Goal: Task Accomplishment & Management: Use online tool/utility

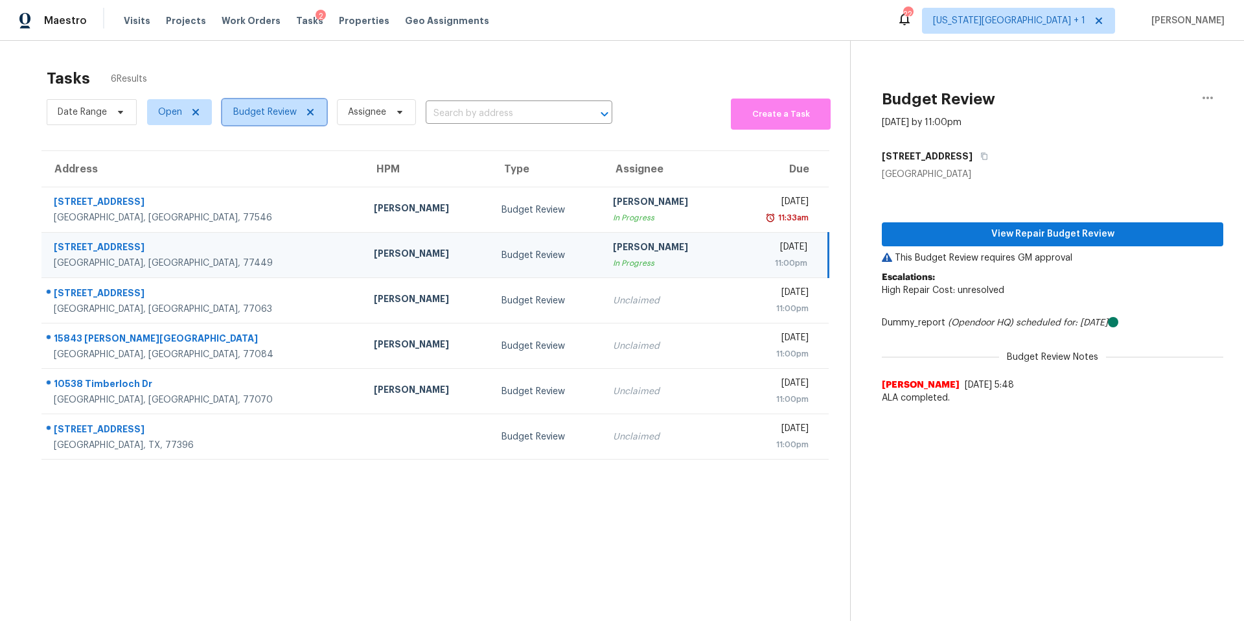
click at [275, 114] on span "Budget Review" at bounding box center [264, 112] width 63 height 13
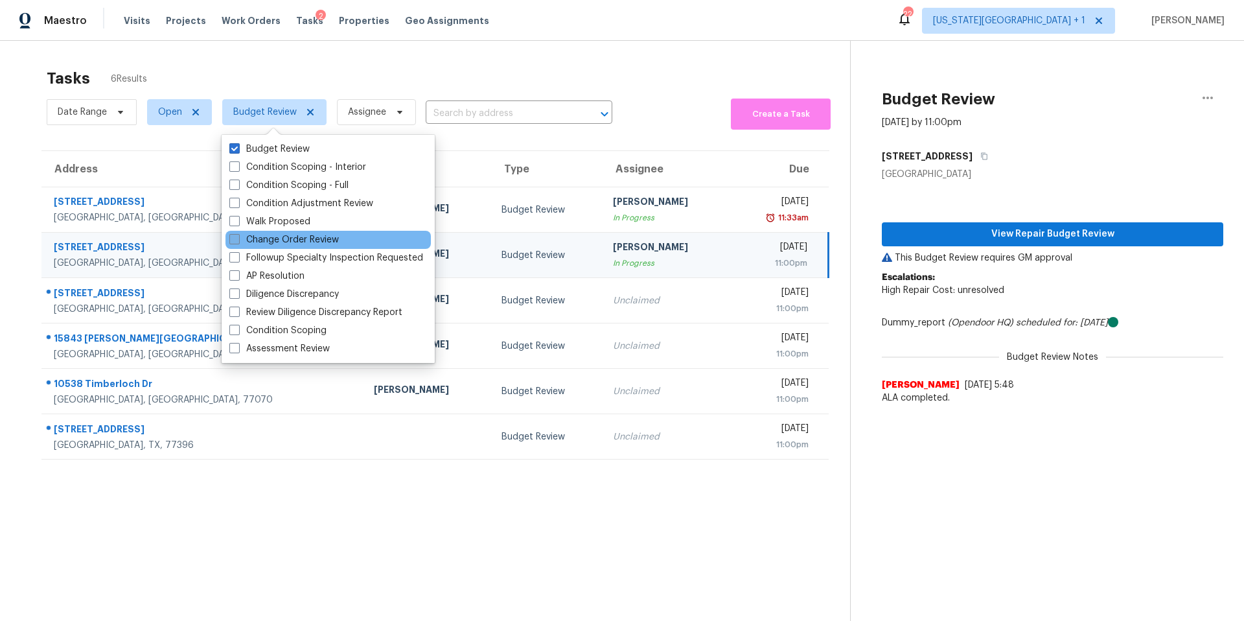
click at [240, 237] on label "Change Order Review" at bounding box center [283, 239] width 109 height 13
click at [238, 237] on input "Change Order Review" at bounding box center [233, 237] width 8 height 8
checkbox input "true"
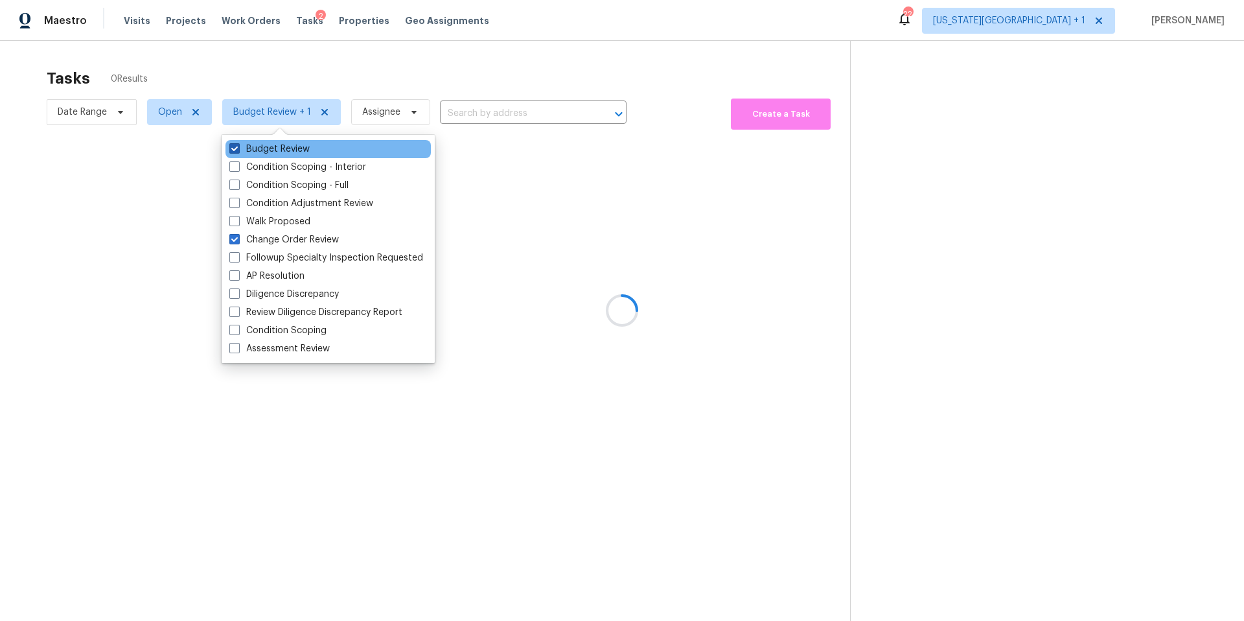
click at [239, 152] on span at bounding box center [234, 148] width 10 height 10
click at [238, 151] on input "Budget Review" at bounding box center [233, 147] width 8 height 8
checkbox input "false"
click at [256, 52] on div at bounding box center [622, 310] width 1244 height 621
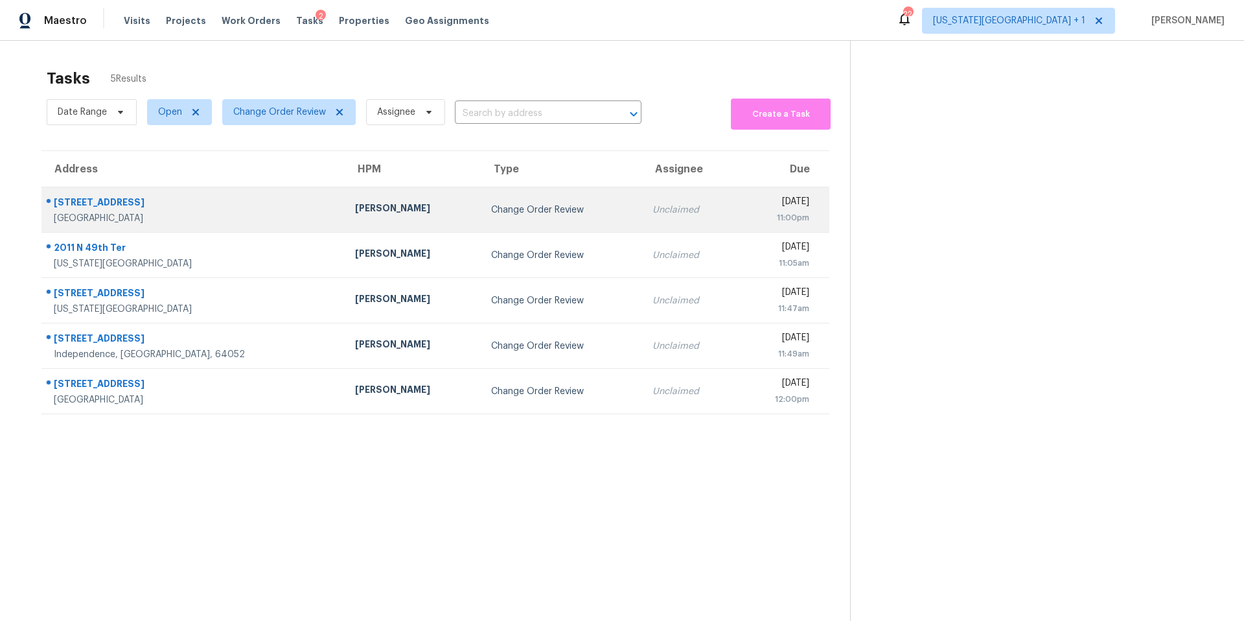
click at [355, 213] on div "[PERSON_NAME]" at bounding box center [412, 209] width 115 height 16
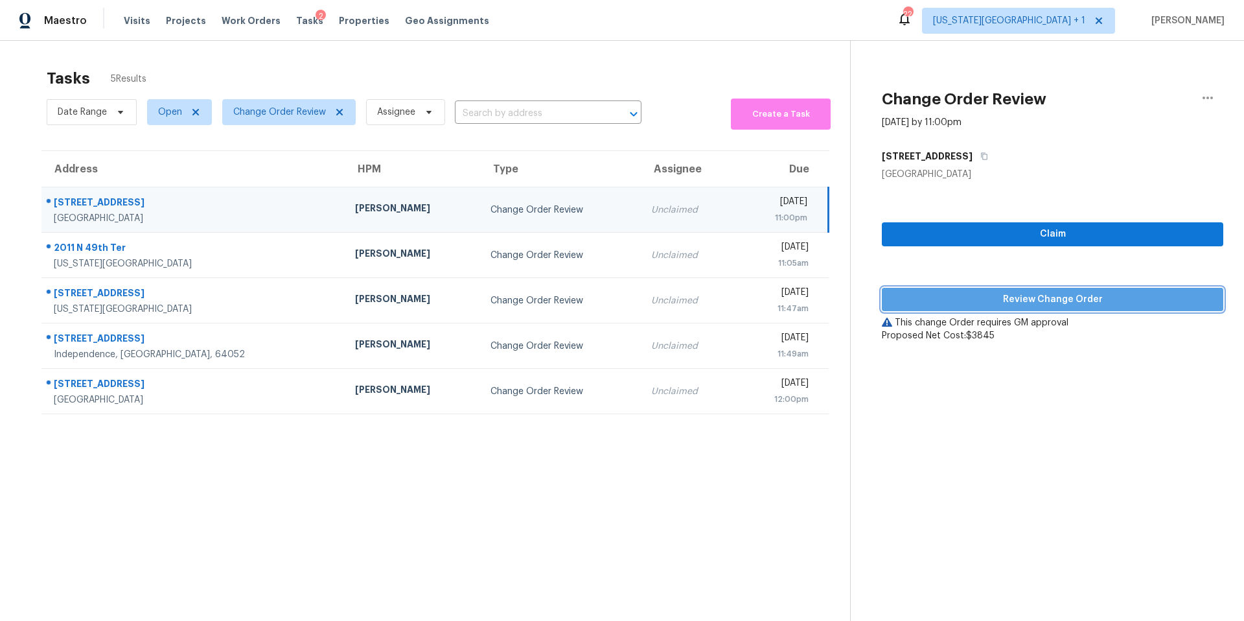
click at [928, 294] on span "Review Change Order" at bounding box center [1052, 300] width 321 height 16
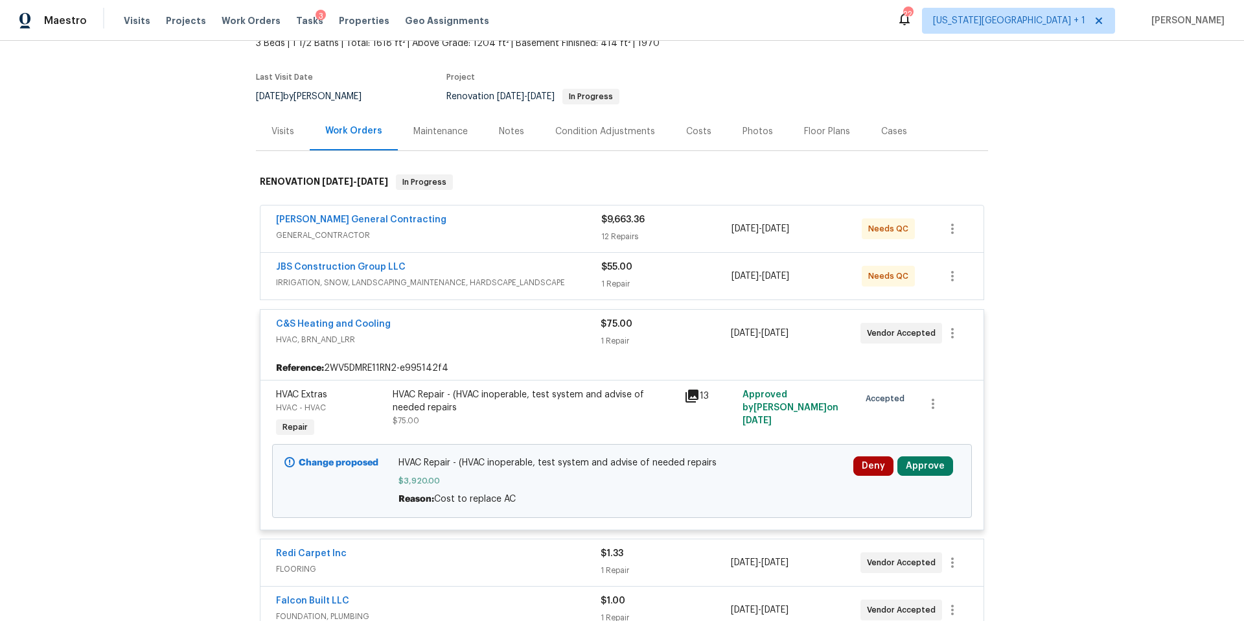
scroll to position [144, 0]
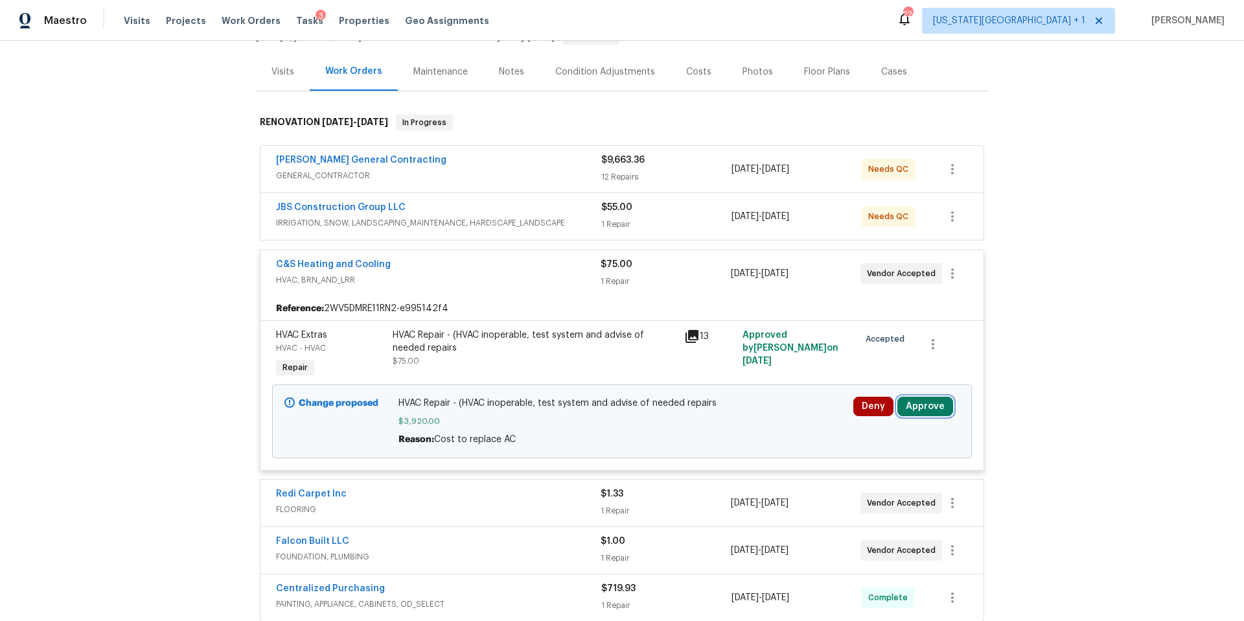
click at [920, 405] on button "Approve" at bounding box center [925, 405] width 56 height 19
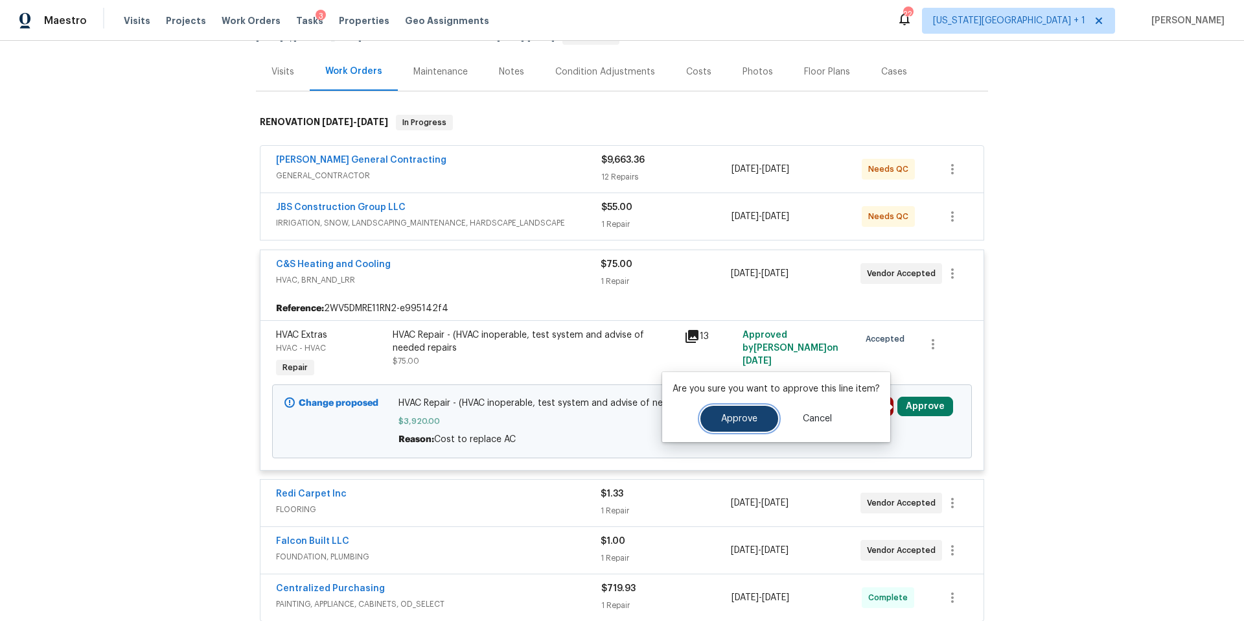
click at [744, 426] on button "Approve" at bounding box center [739, 419] width 78 height 26
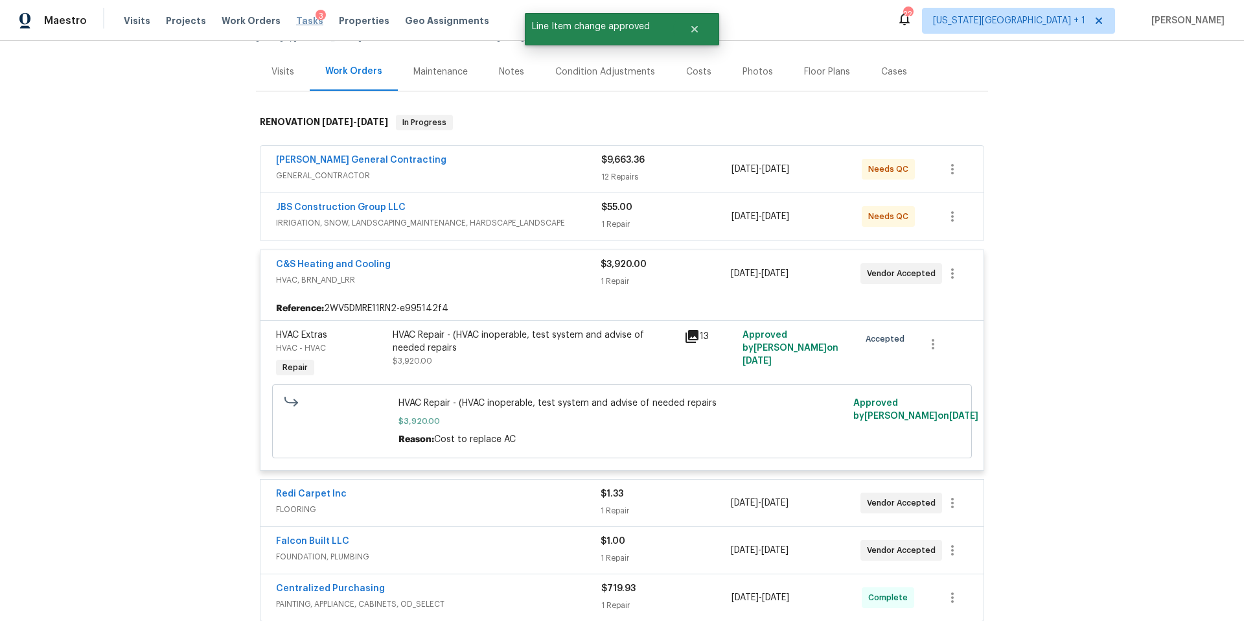
click at [296, 21] on span "Tasks" at bounding box center [309, 20] width 27 height 9
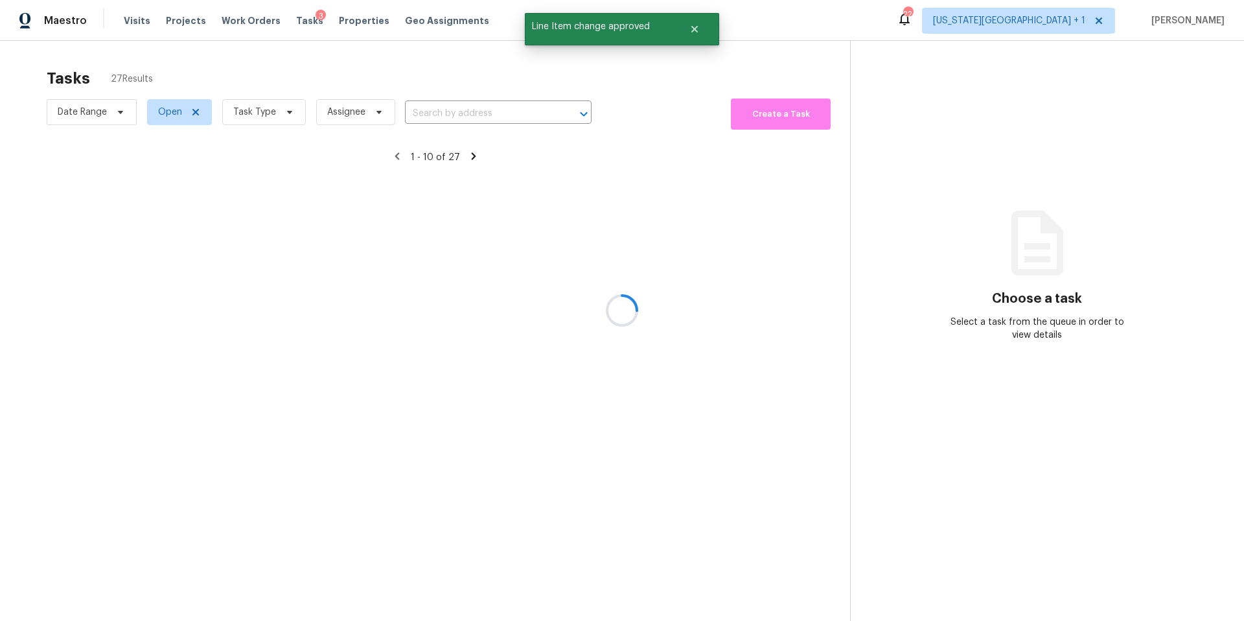
click at [275, 114] on div at bounding box center [622, 310] width 1244 height 621
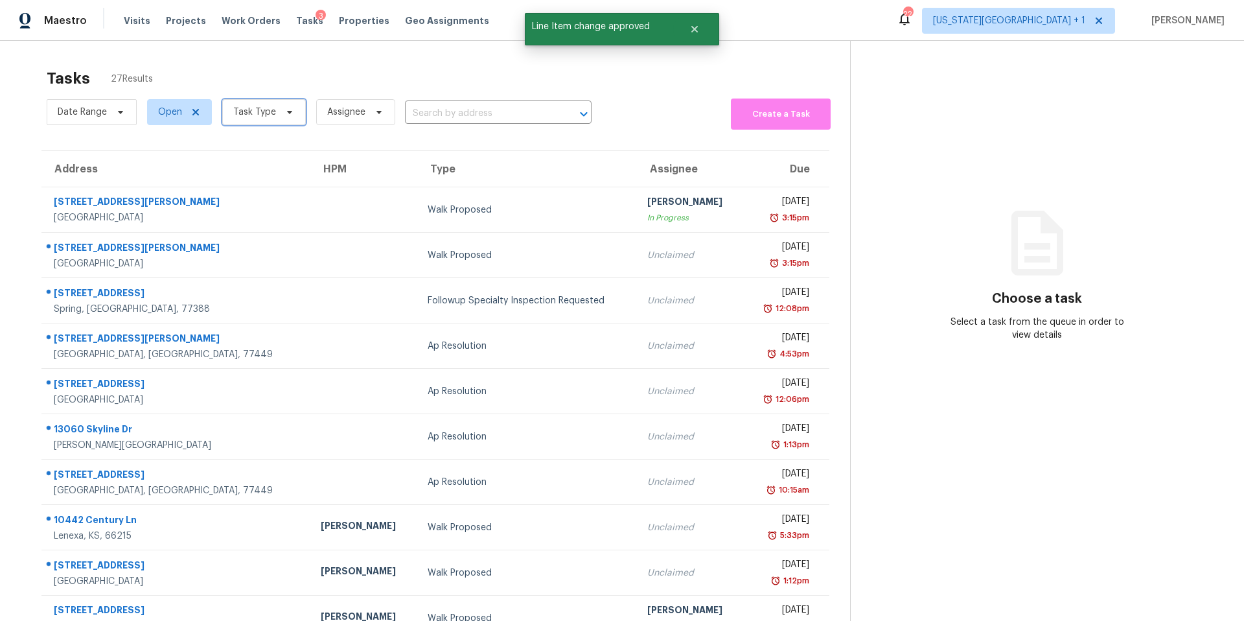
click at [275, 114] on span "Task Type" at bounding box center [264, 112] width 84 height 26
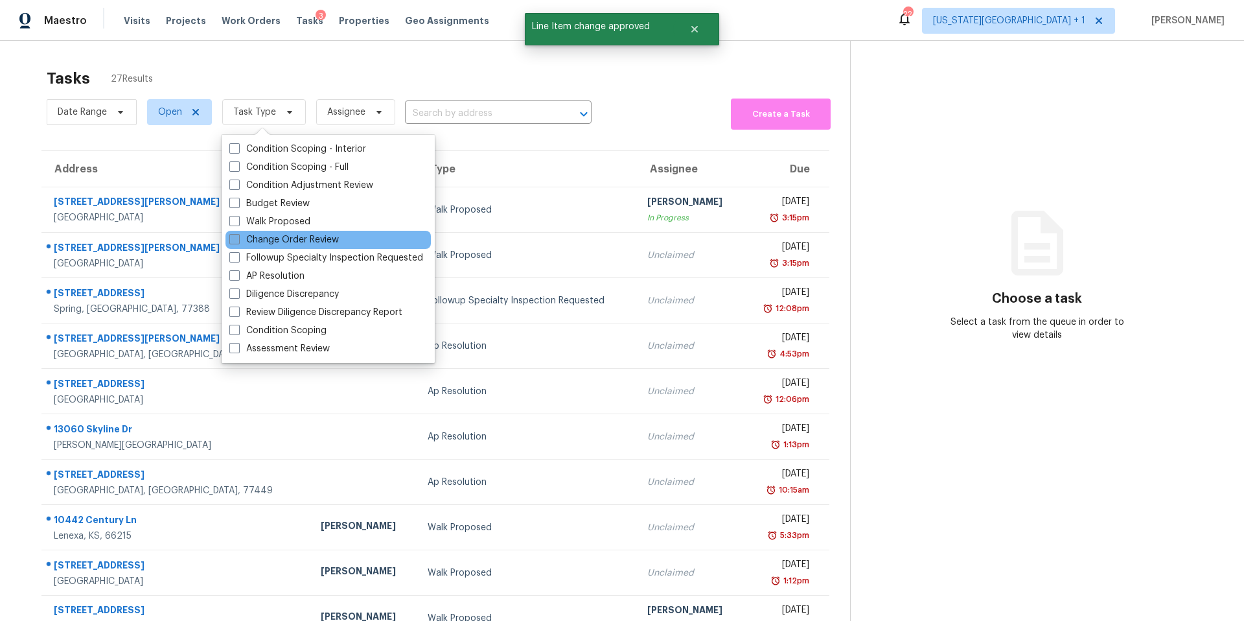
click at [270, 237] on label "Change Order Review" at bounding box center [283, 239] width 109 height 13
click at [238, 237] on input "Change Order Review" at bounding box center [233, 237] width 8 height 8
checkbox input "true"
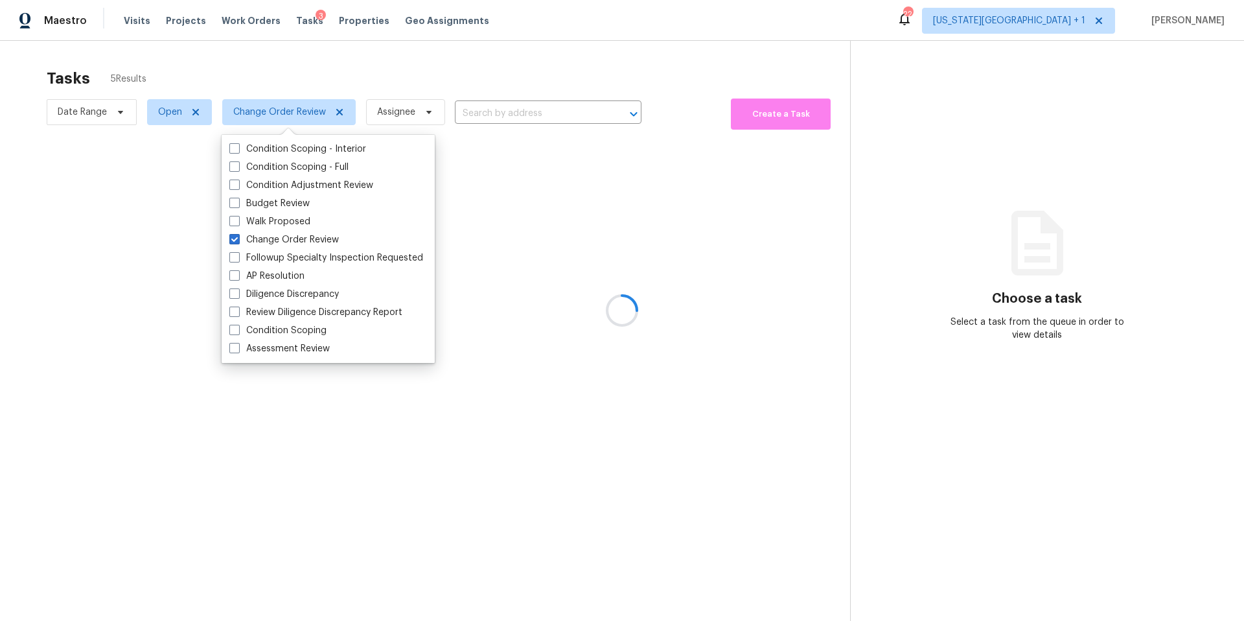
click at [296, 67] on div at bounding box center [622, 310] width 1244 height 621
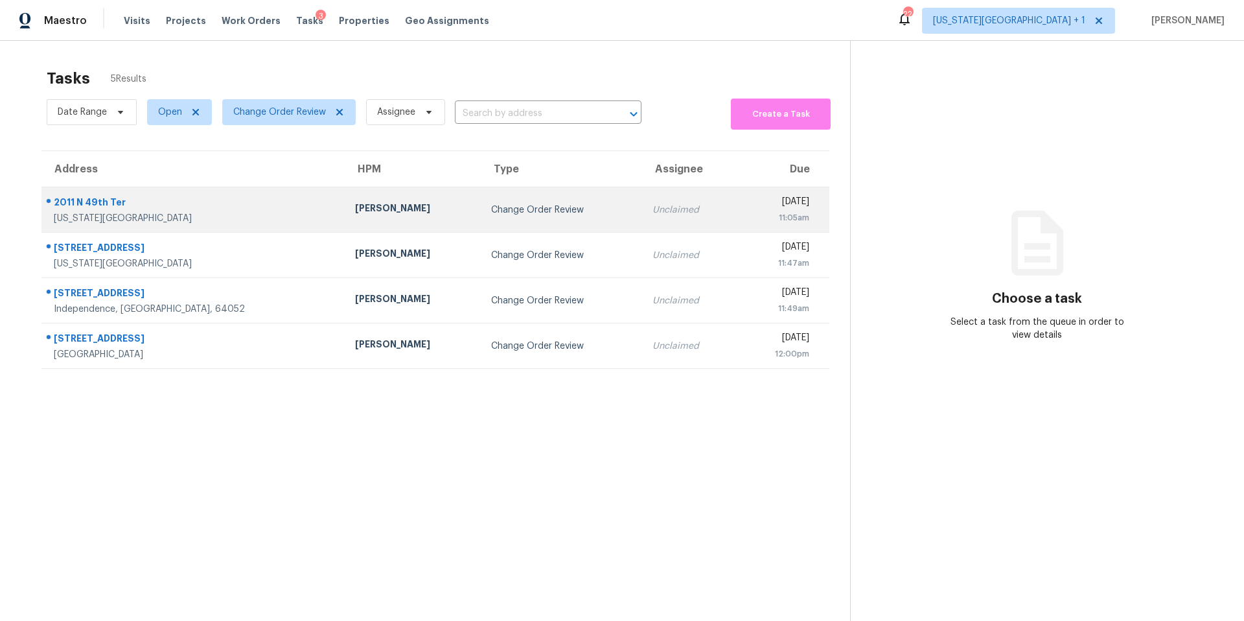
click at [355, 214] on div "[PERSON_NAME]" at bounding box center [412, 209] width 115 height 16
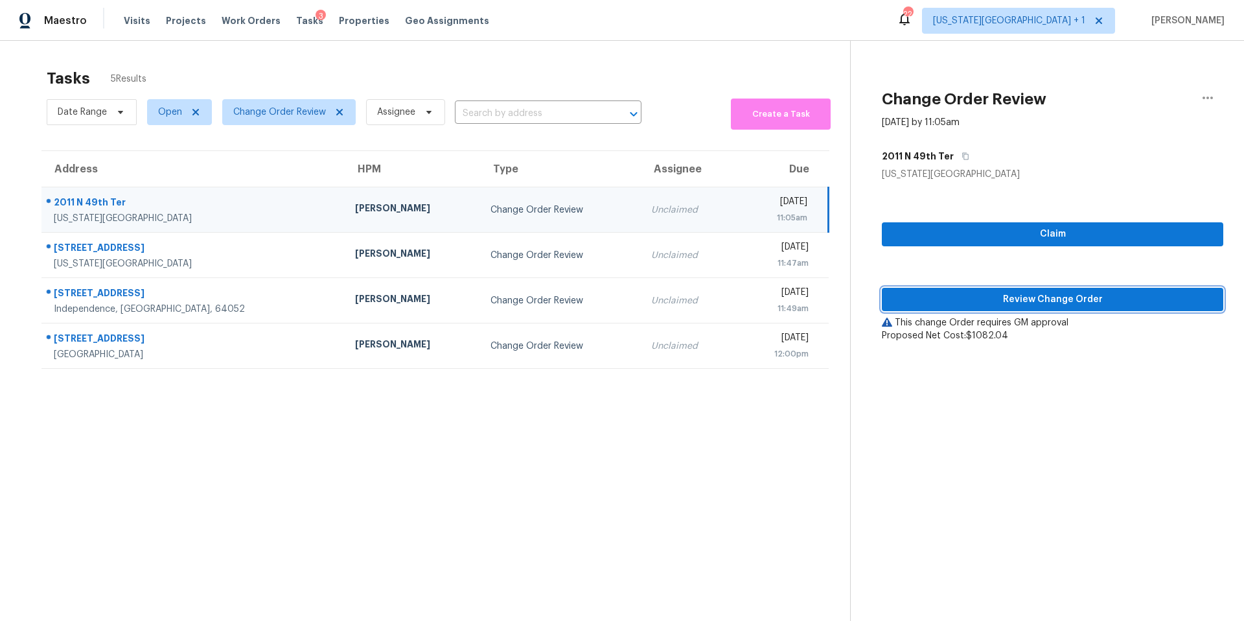
click at [941, 301] on span "Review Change Order" at bounding box center [1052, 300] width 321 height 16
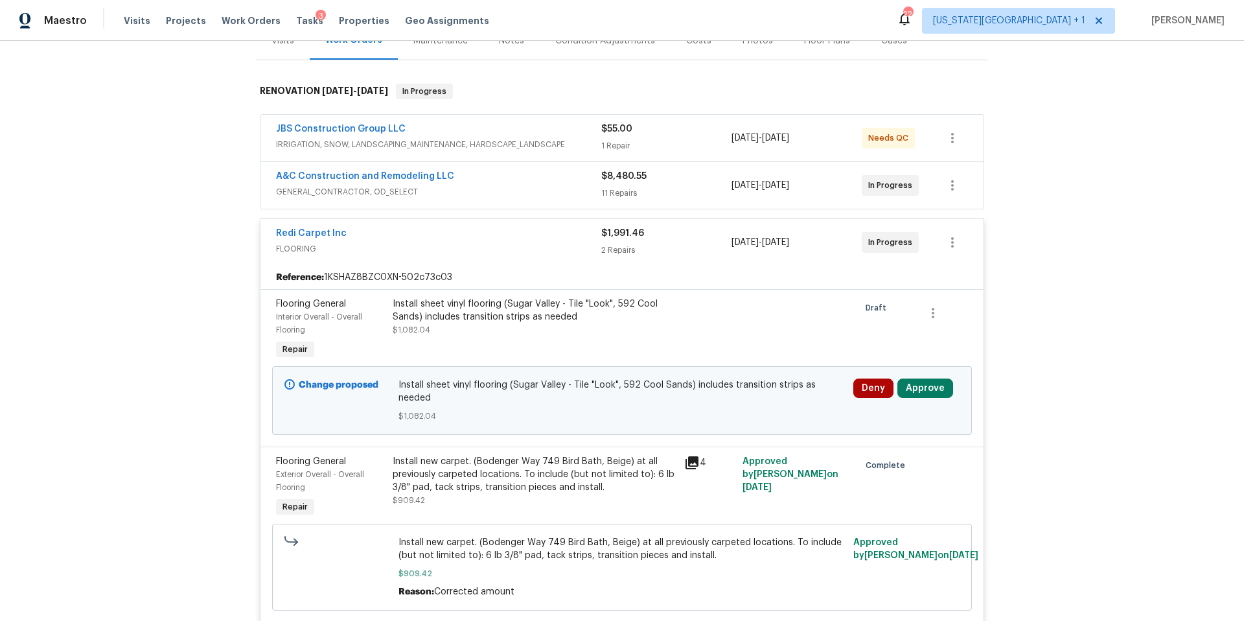
scroll to position [179, 0]
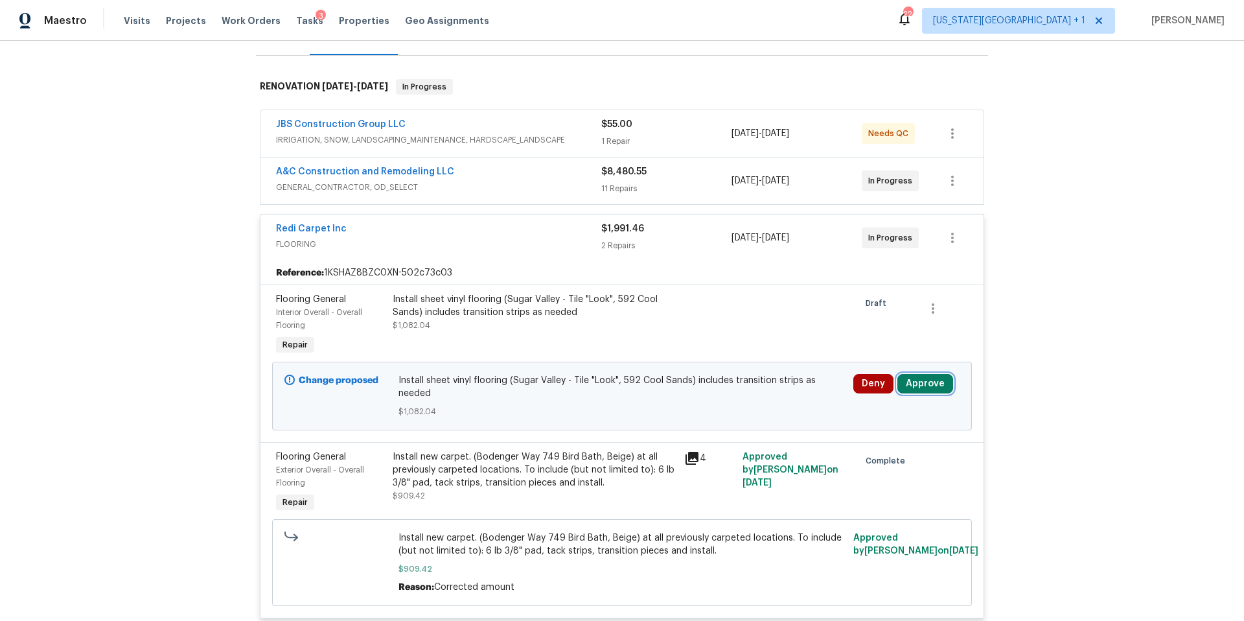
click at [922, 374] on button "Approve" at bounding box center [925, 383] width 56 height 19
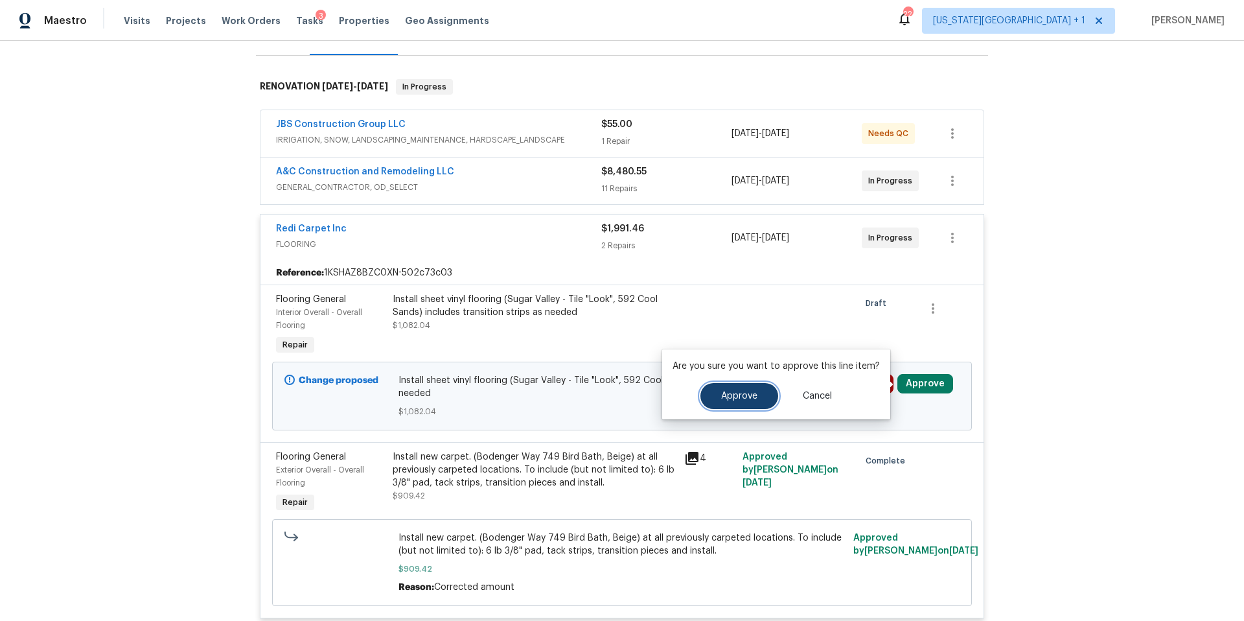
click at [738, 400] on span "Approve" at bounding box center [739, 396] width 36 height 10
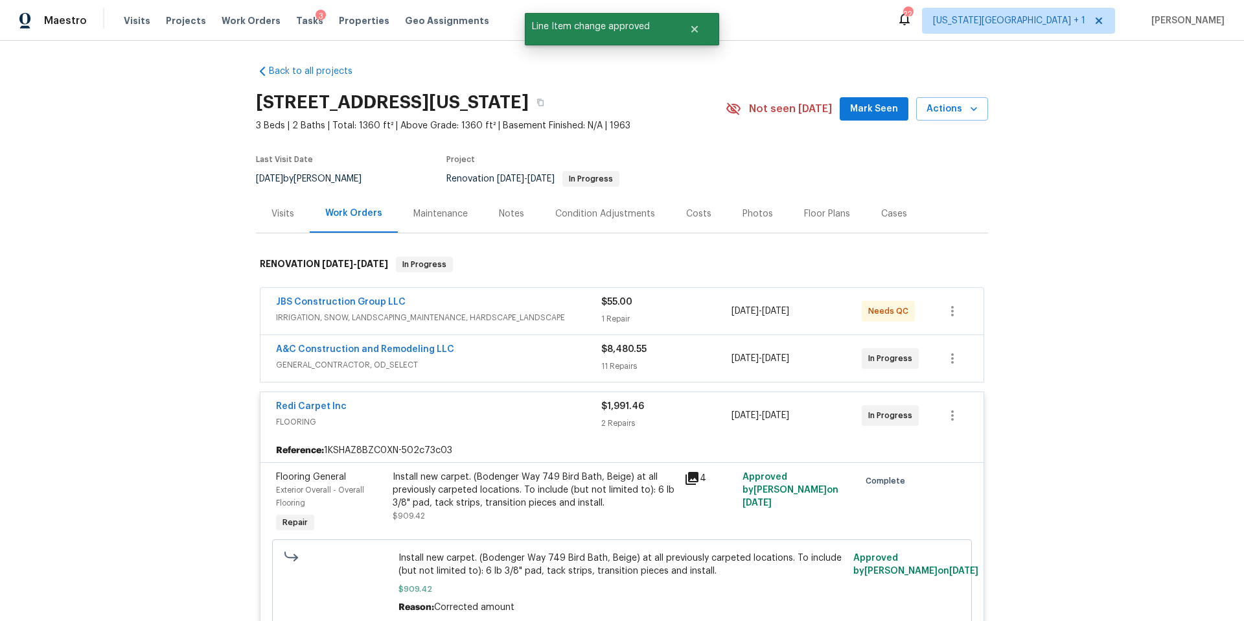
scroll to position [0, 0]
click at [296, 22] on span "Tasks" at bounding box center [309, 20] width 27 height 9
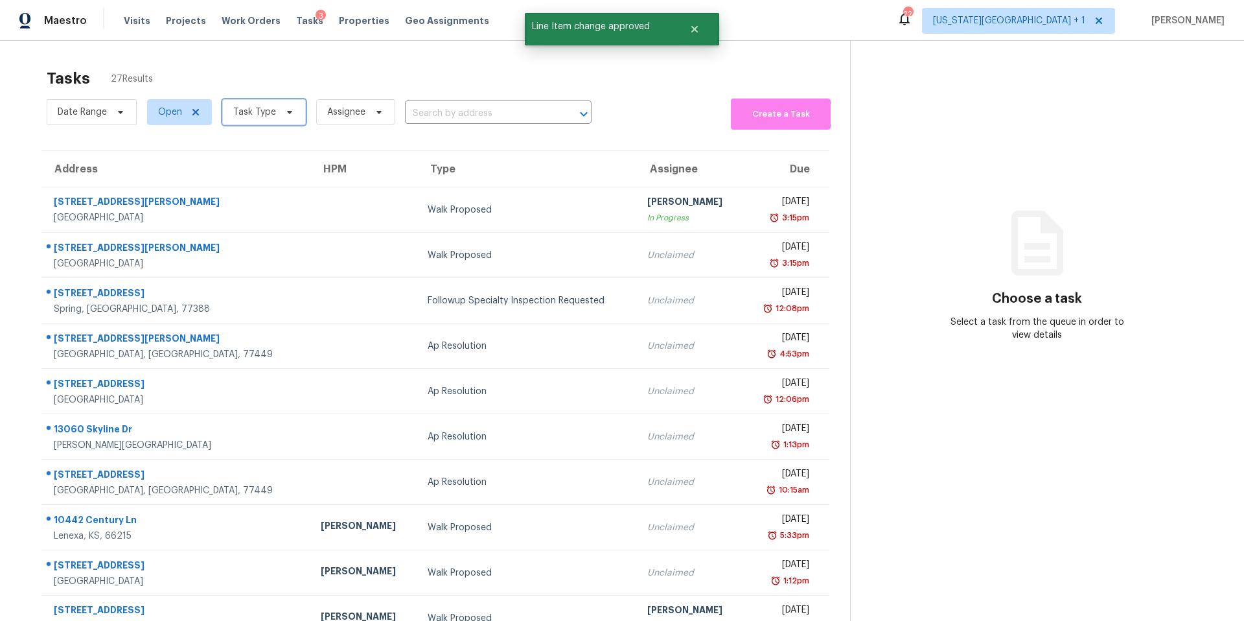
click at [273, 112] on span "Task Type" at bounding box center [254, 112] width 43 height 13
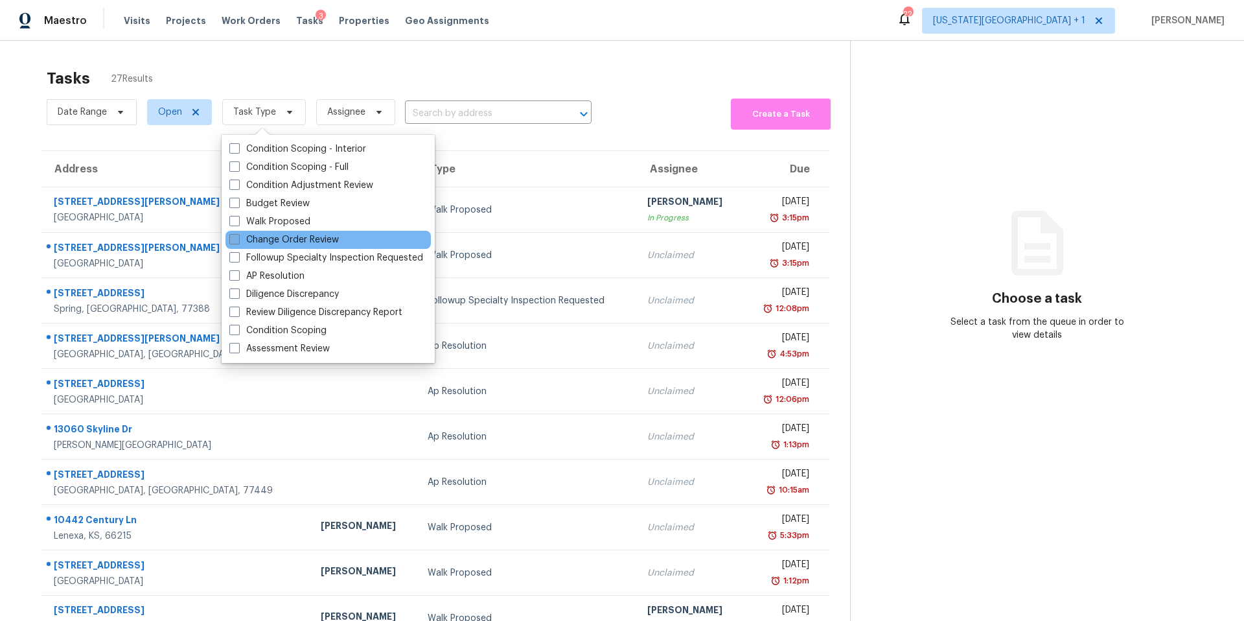
click at [257, 237] on label "Change Order Review" at bounding box center [283, 239] width 109 height 13
click at [238, 237] on input "Change Order Review" at bounding box center [233, 237] width 8 height 8
checkbox input "true"
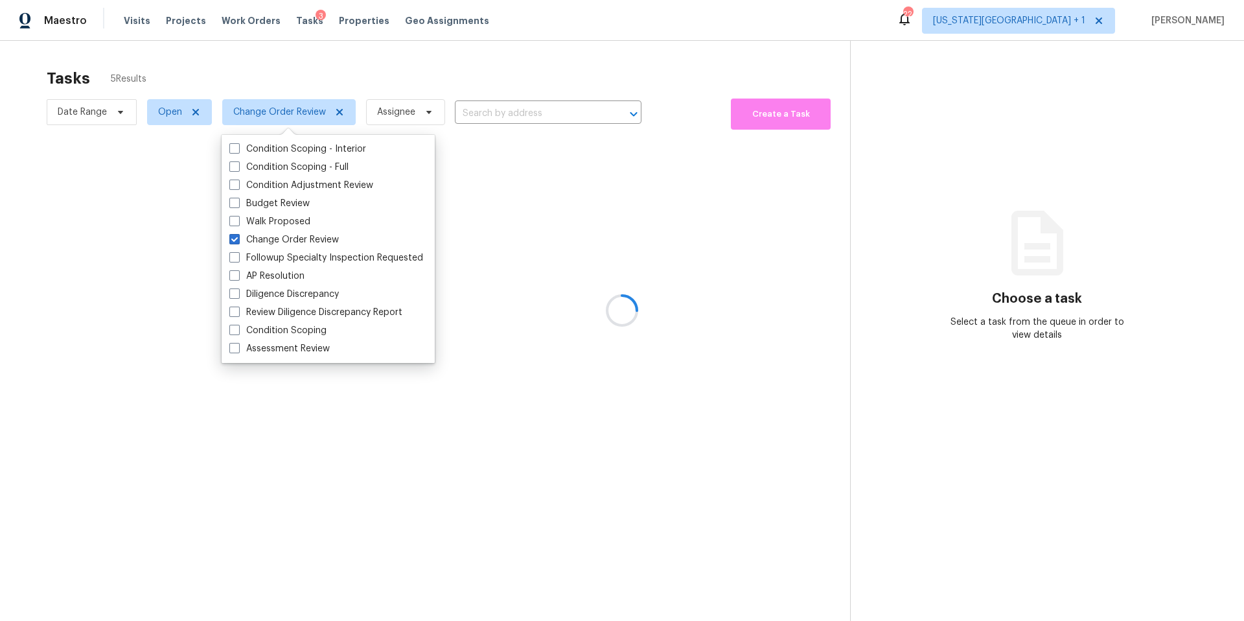
click at [294, 79] on div at bounding box center [622, 310] width 1244 height 621
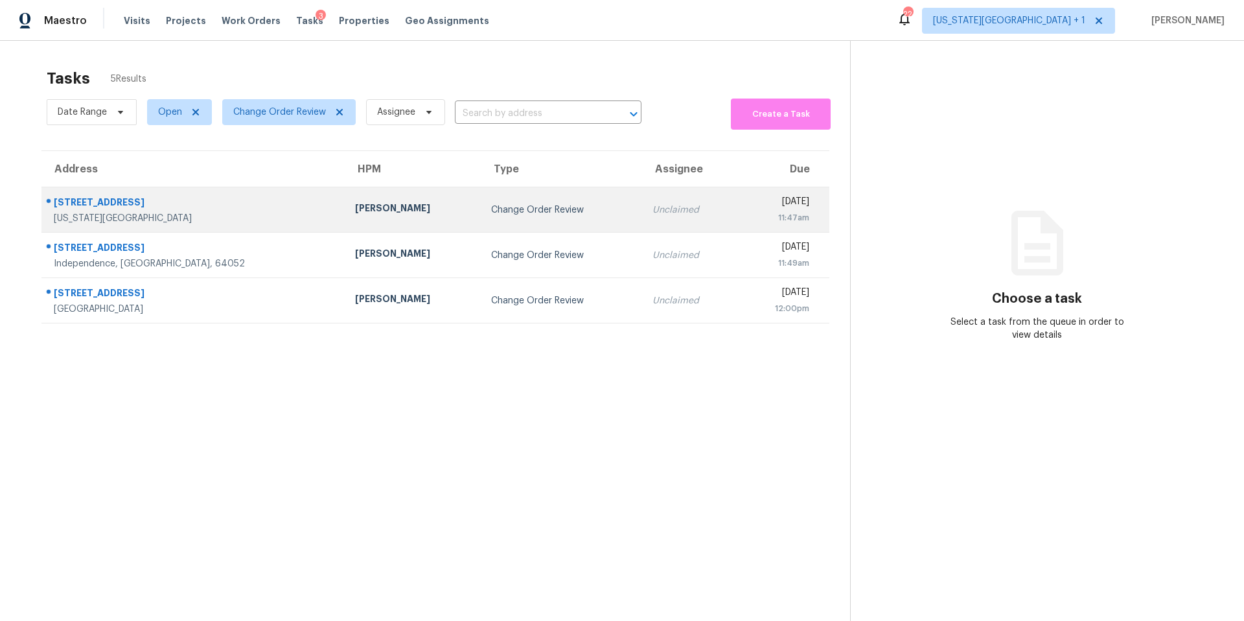
click at [355, 214] on div "[PERSON_NAME]" at bounding box center [412, 209] width 115 height 16
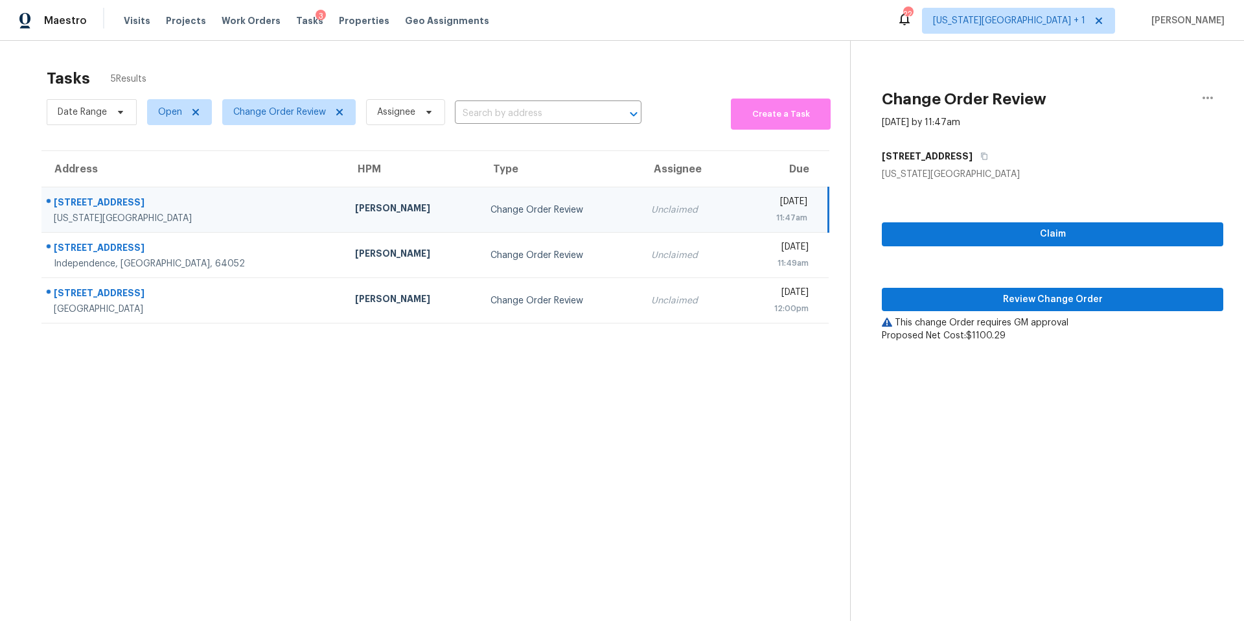
click at [927, 312] on div "Claim Review Change Order This change Order requires GM approval Proposed Net C…" at bounding box center [1052, 261] width 341 height 161
click at [932, 299] on span "Review Change Order" at bounding box center [1052, 300] width 321 height 16
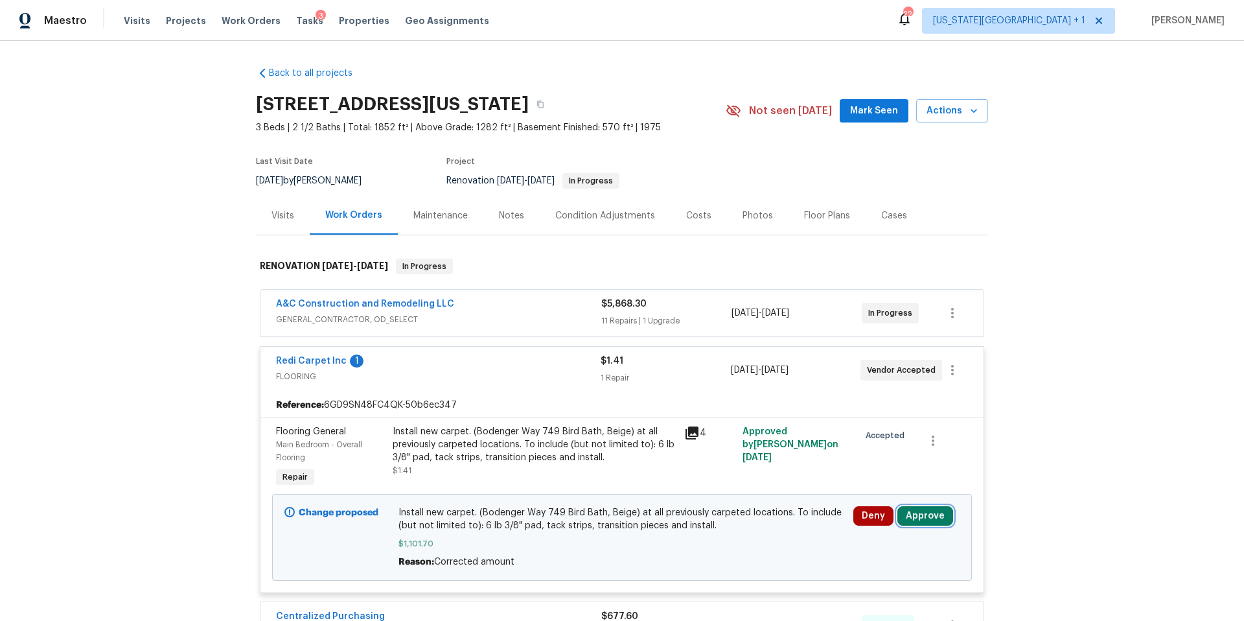
click at [925, 522] on button "Approve" at bounding box center [925, 515] width 56 height 19
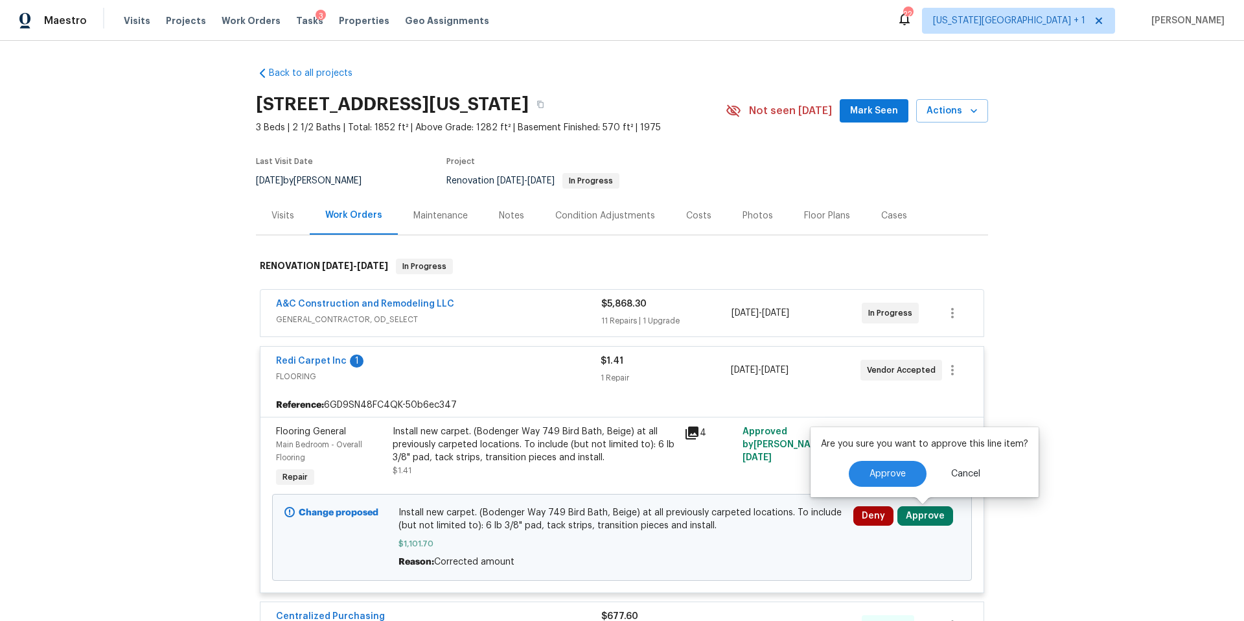
click at [872, 488] on div "Are you sure you want to approve this line item? Approve Cancel" at bounding box center [924, 462] width 228 height 70
click at [872, 476] on span "Approve" at bounding box center [887, 474] width 36 height 10
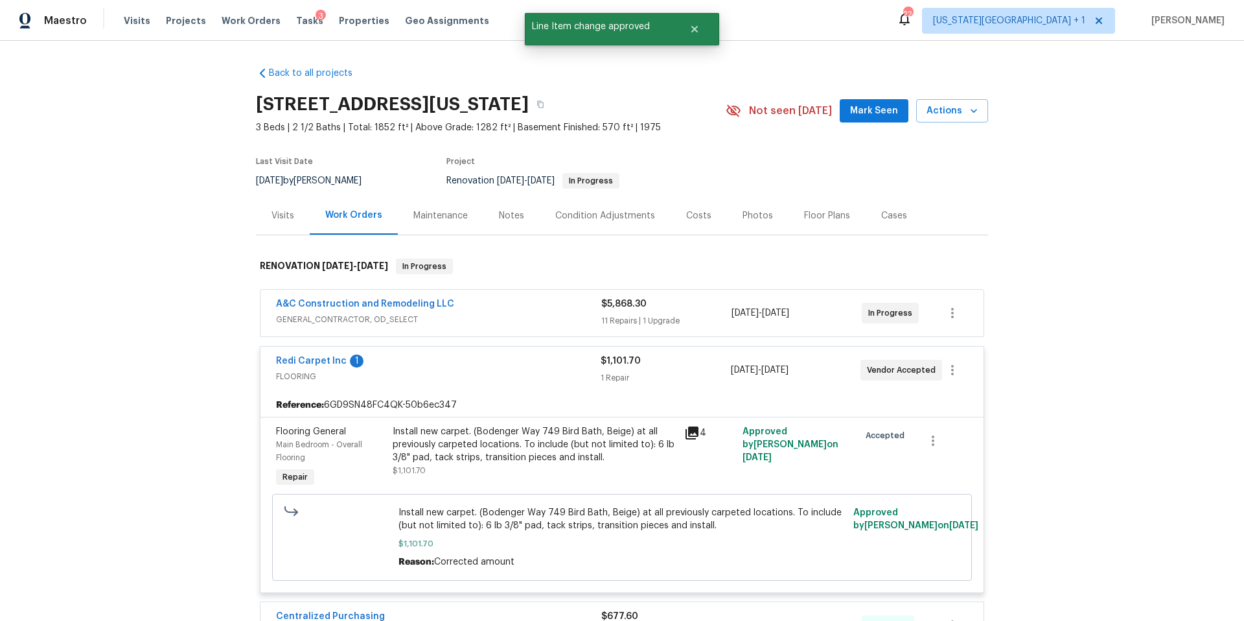
click at [296, 27] on div "Tasks 3" at bounding box center [309, 21] width 27 height 14
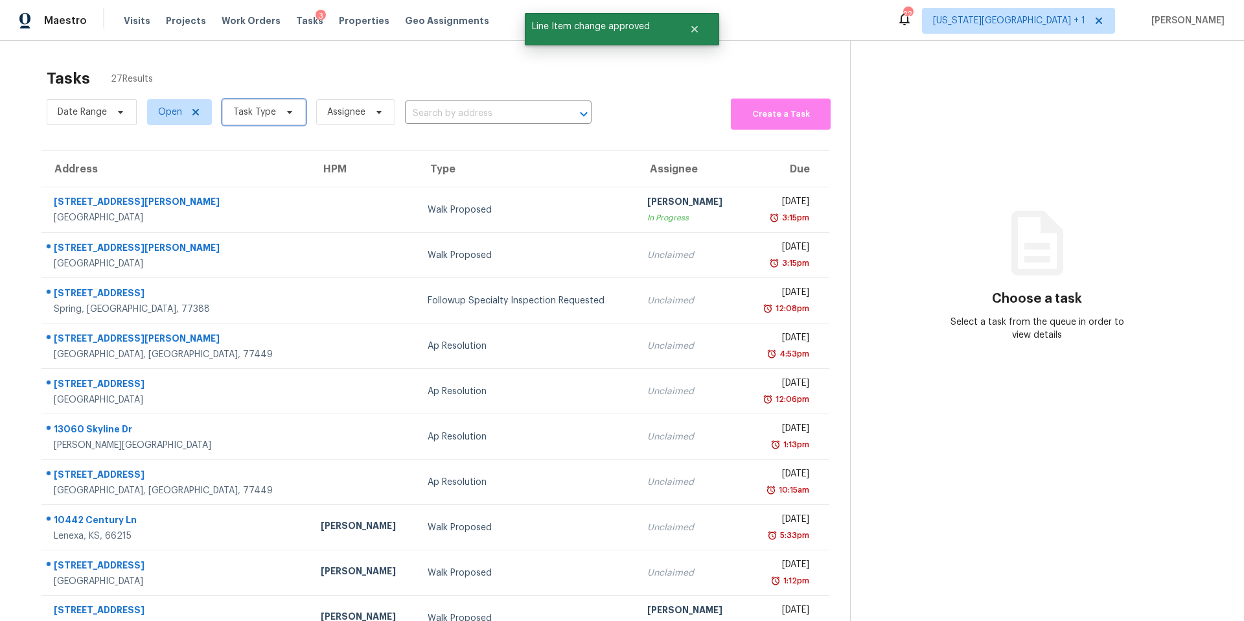
click at [262, 117] on span "Task Type" at bounding box center [254, 112] width 43 height 13
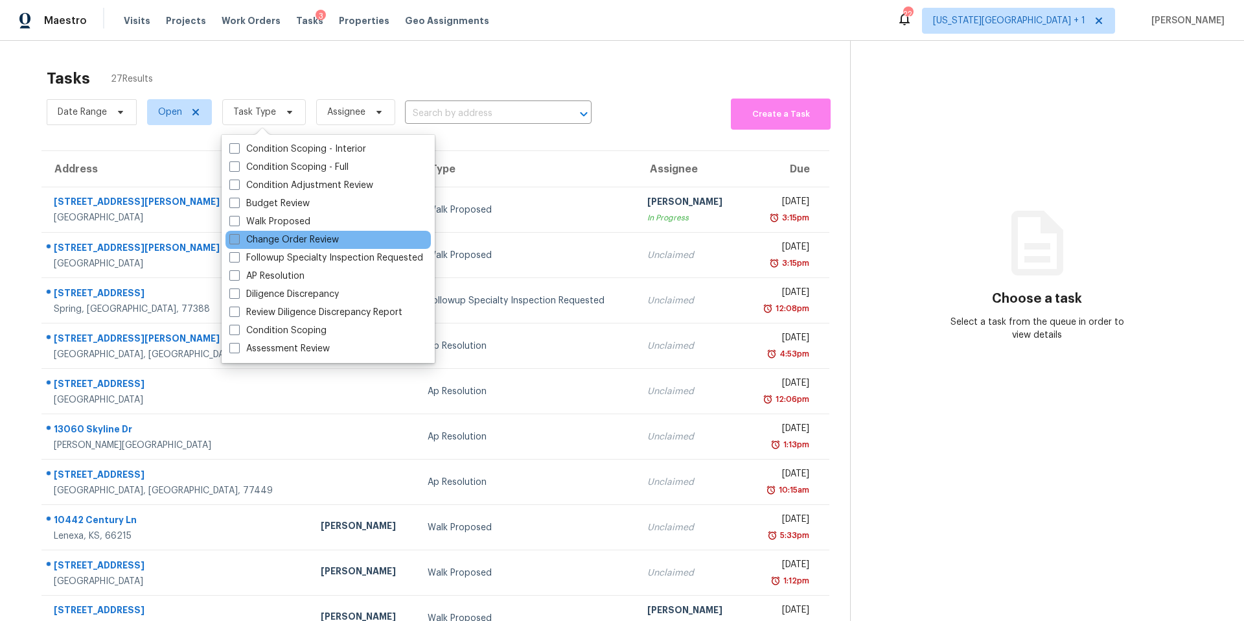
click at [263, 244] on label "Change Order Review" at bounding box center [283, 239] width 109 height 13
click at [238, 242] on input "Change Order Review" at bounding box center [233, 237] width 8 height 8
checkbox input "true"
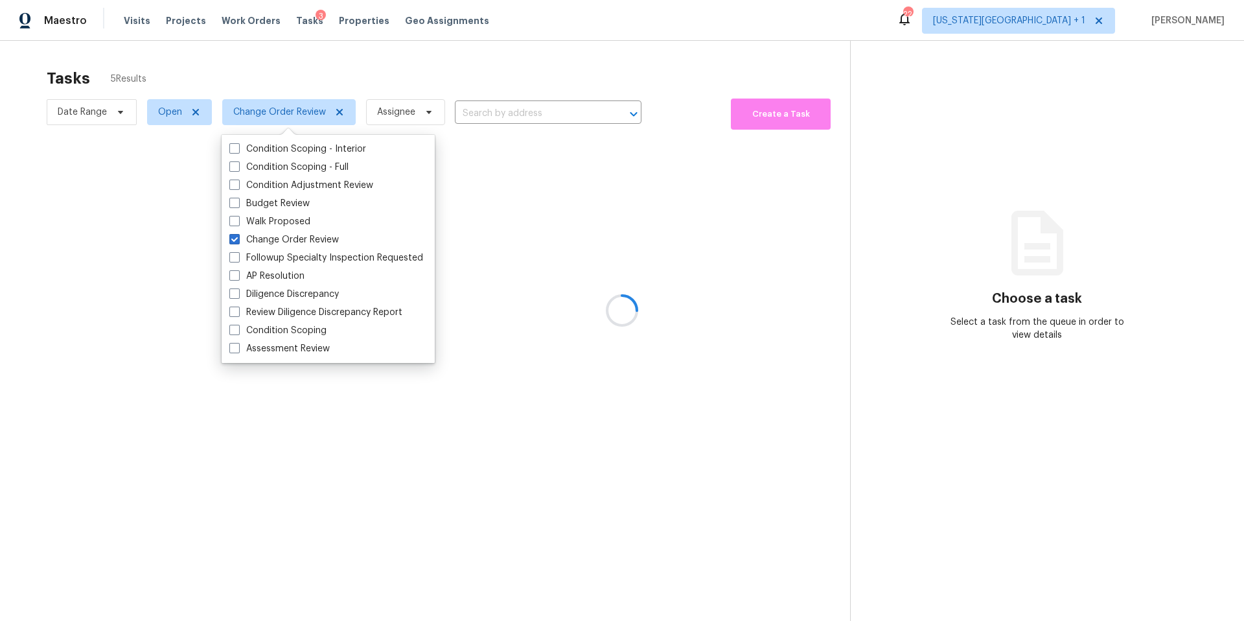
click at [283, 76] on div at bounding box center [622, 310] width 1244 height 621
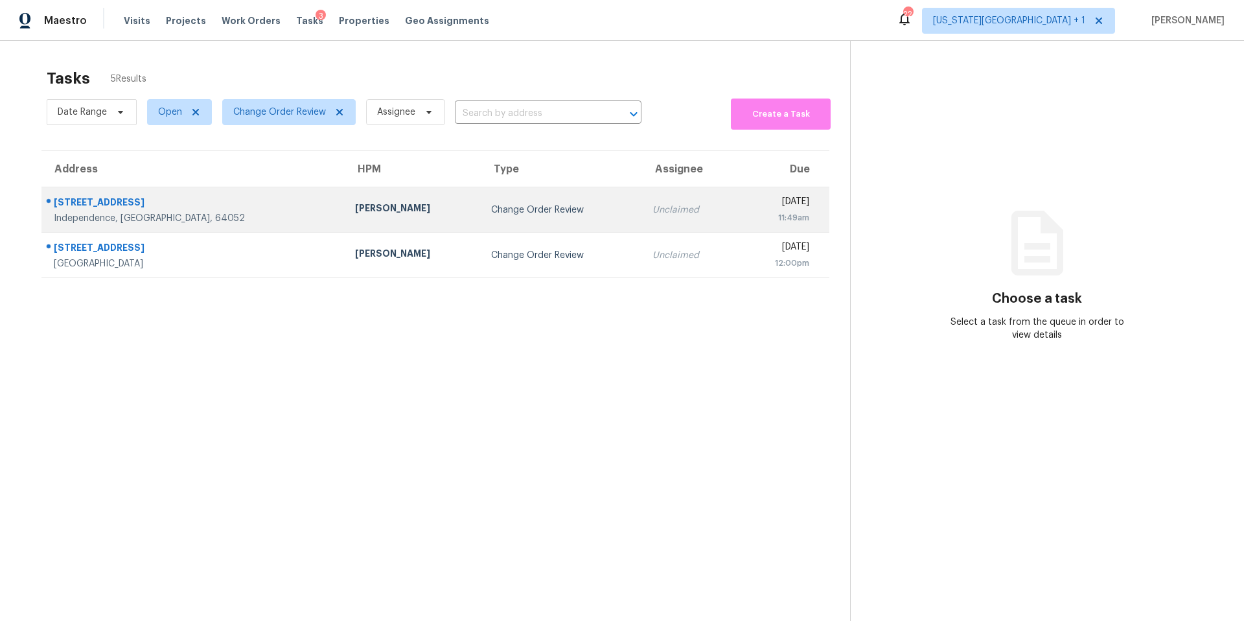
click at [355, 207] on div "[PERSON_NAME]" at bounding box center [412, 209] width 115 height 16
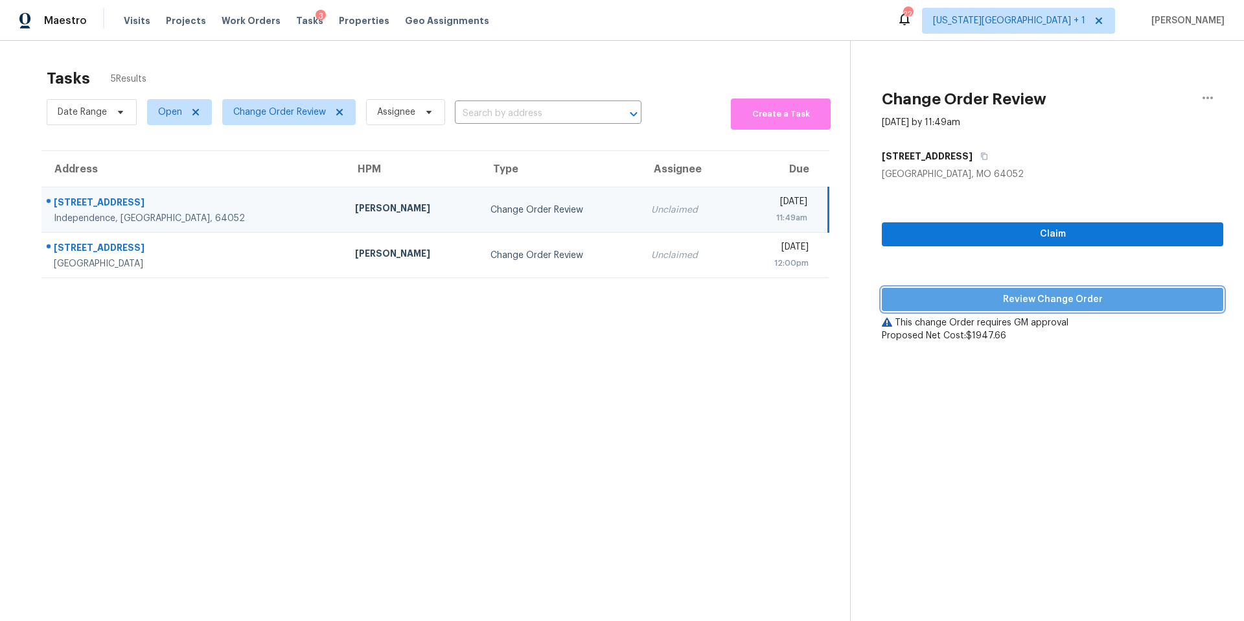
click at [960, 297] on span "Review Change Order" at bounding box center [1052, 300] width 321 height 16
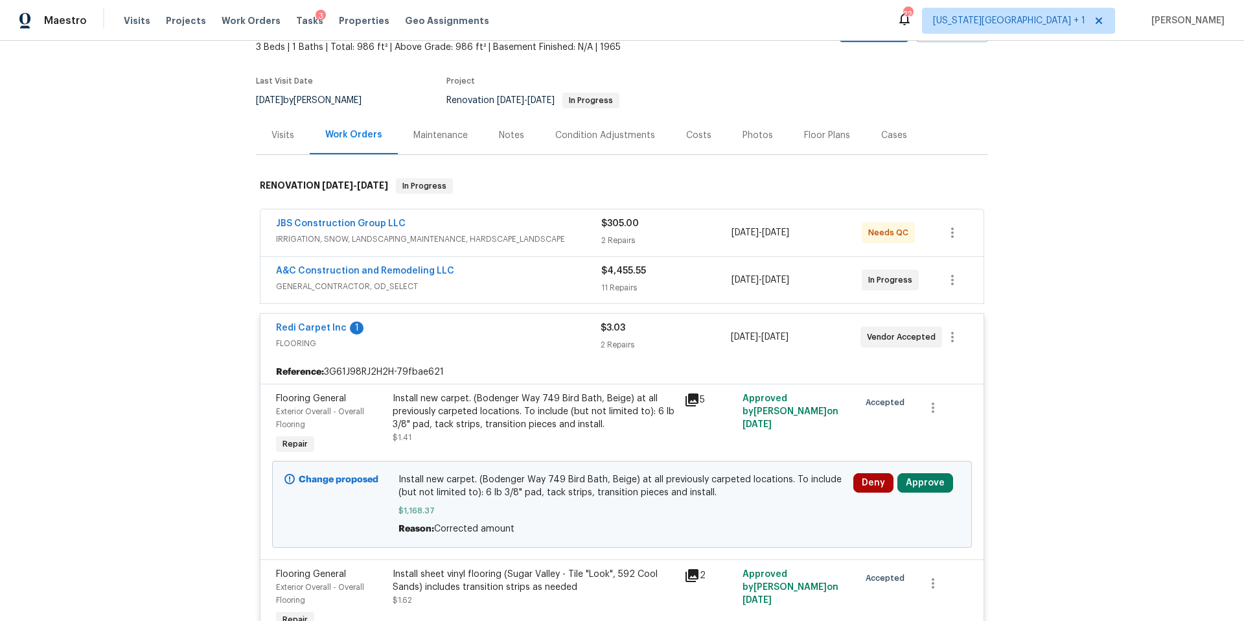
scroll to position [124, 0]
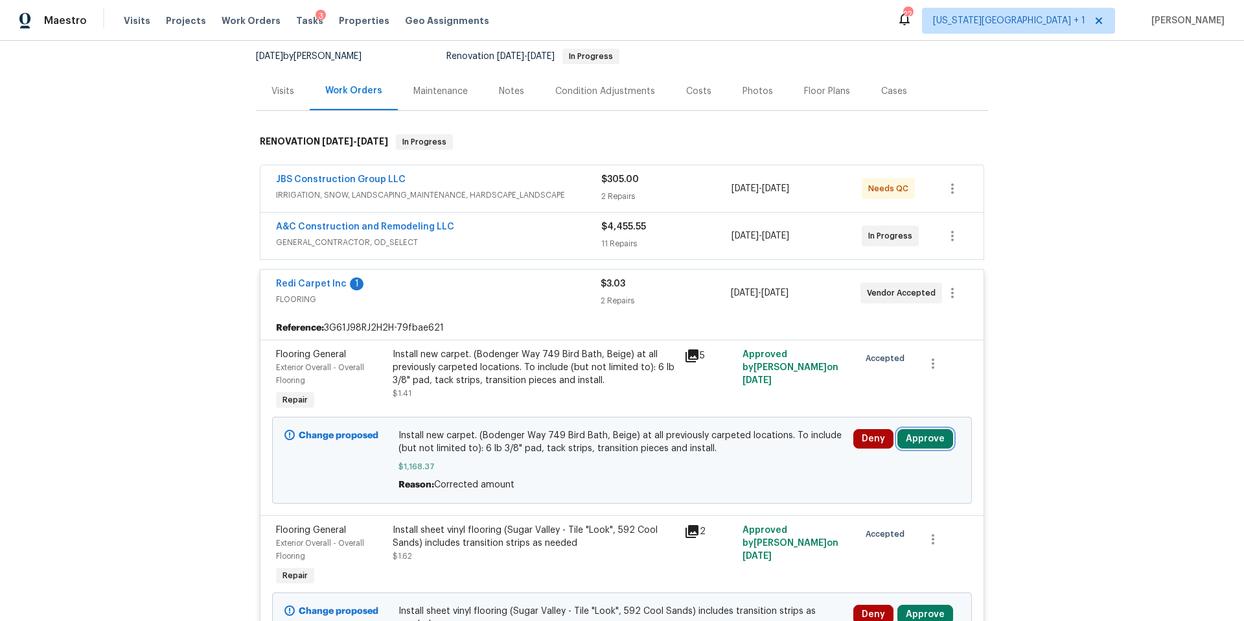
click at [920, 435] on button "Approve" at bounding box center [925, 438] width 56 height 19
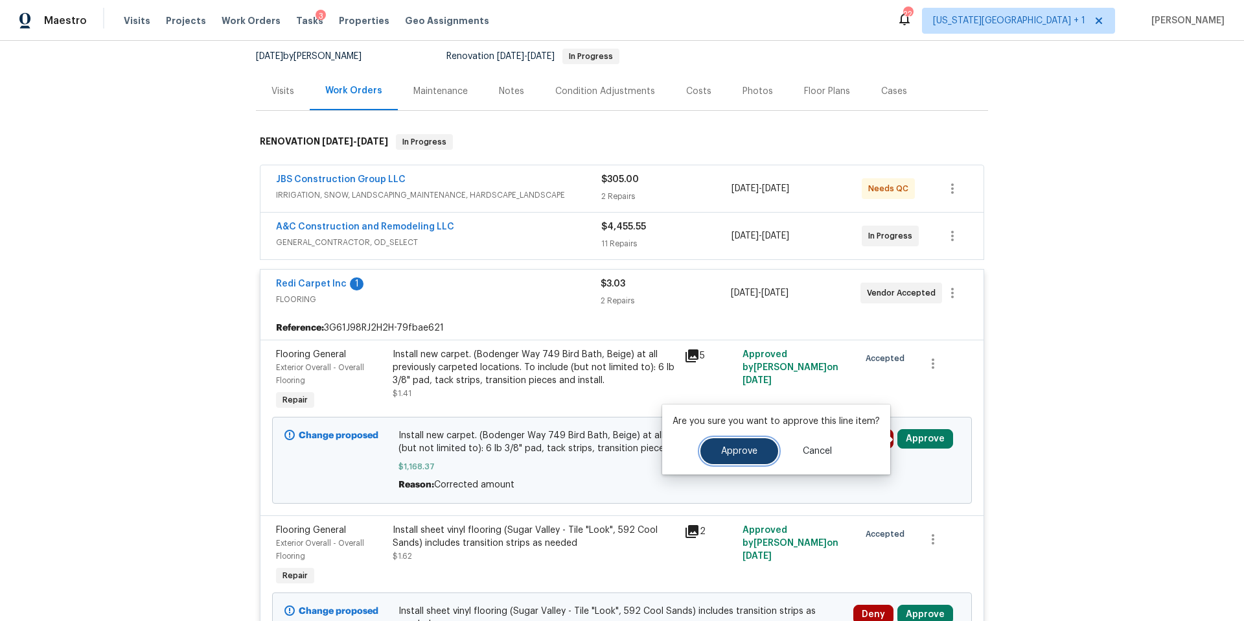
click at [750, 459] on button "Approve" at bounding box center [739, 451] width 78 height 26
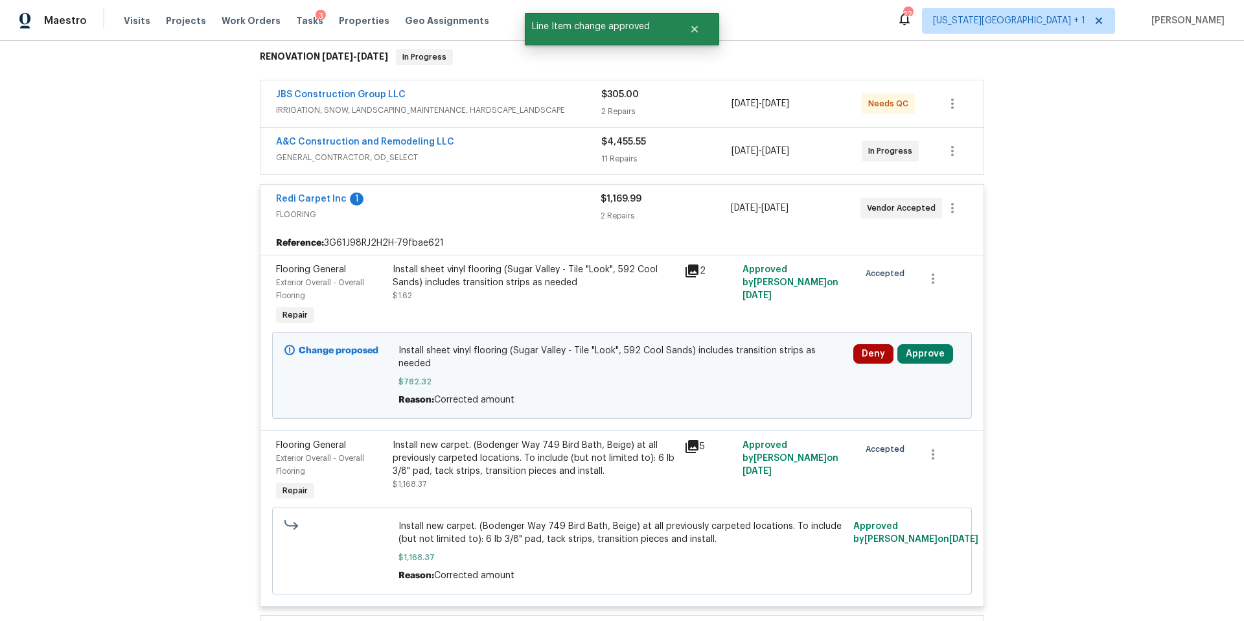
scroll to position [311, 0]
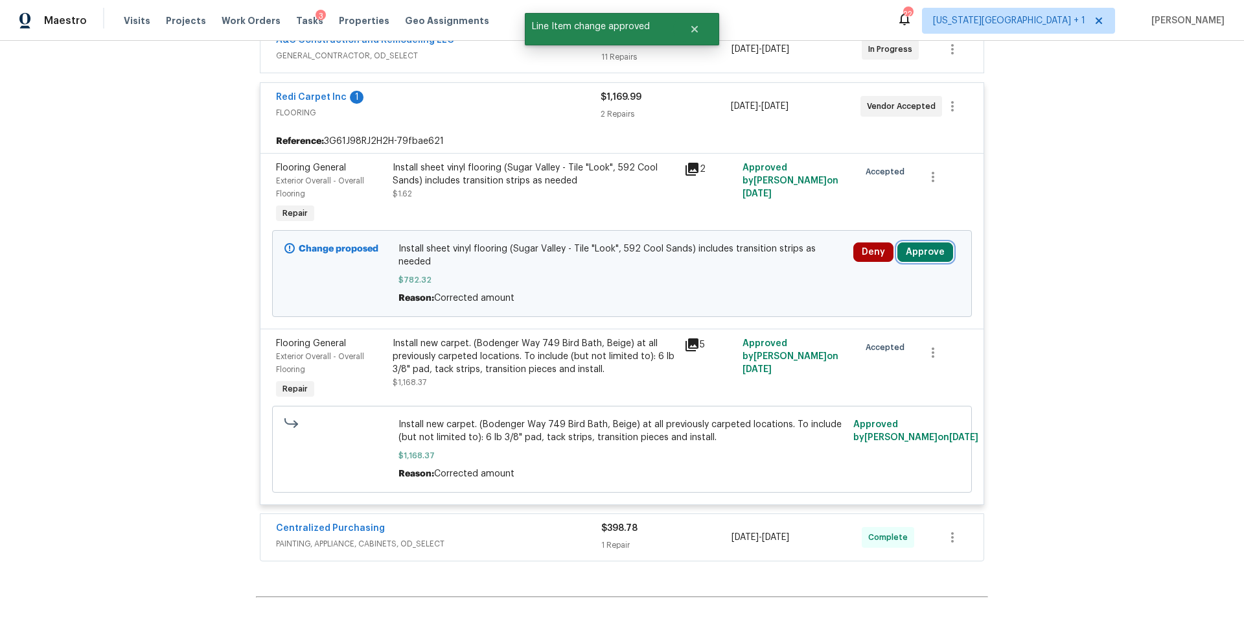
click at [904, 252] on button "Approve" at bounding box center [925, 251] width 56 height 19
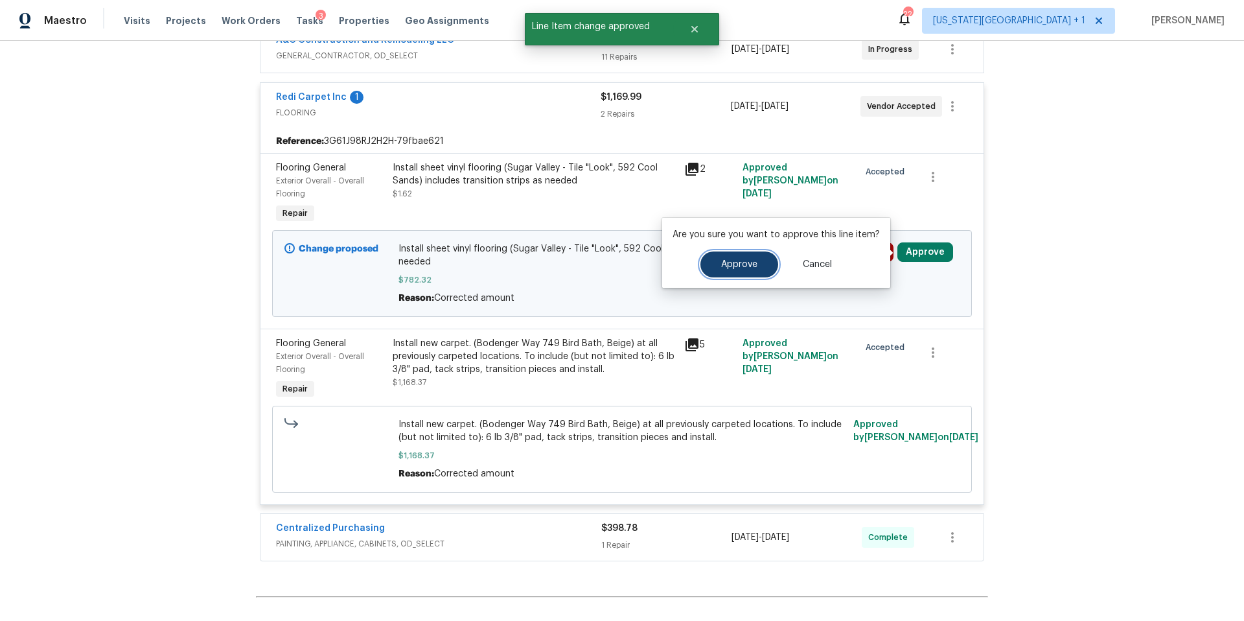
click at [736, 272] on button "Approve" at bounding box center [739, 264] width 78 height 26
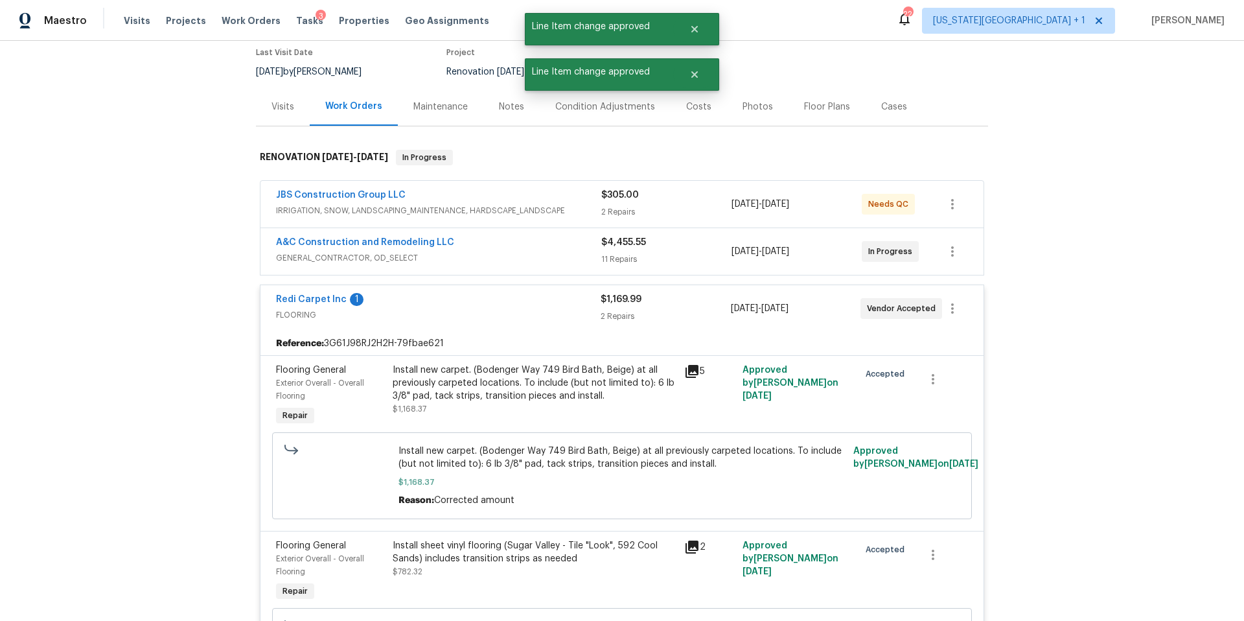
scroll to position [0, 0]
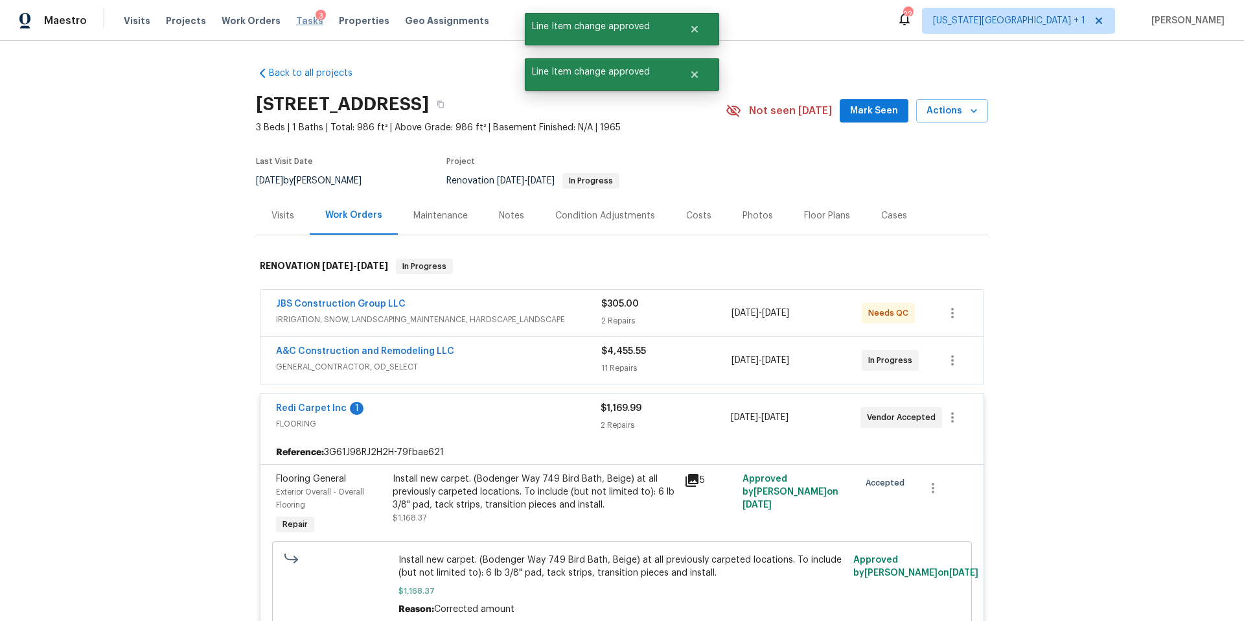
click at [296, 23] on span "Tasks" at bounding box center [309, 20] width 27 height 9
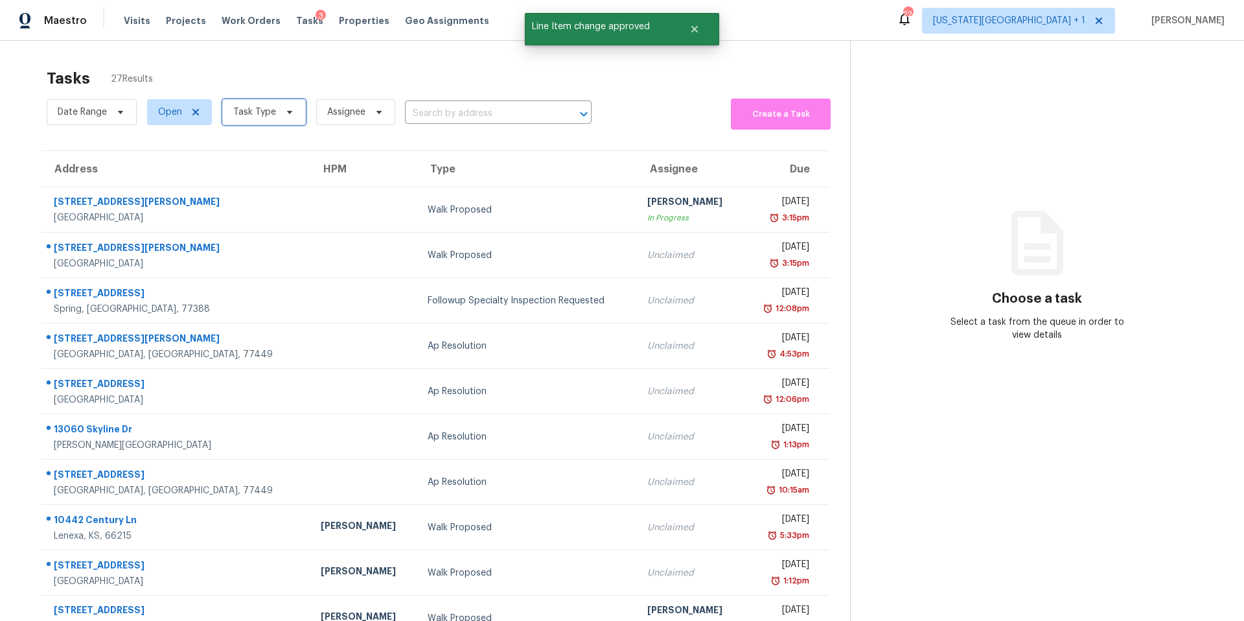
click at [266, 115] on span "Task Type" at bounding box center [254, 112] width 43 height 13
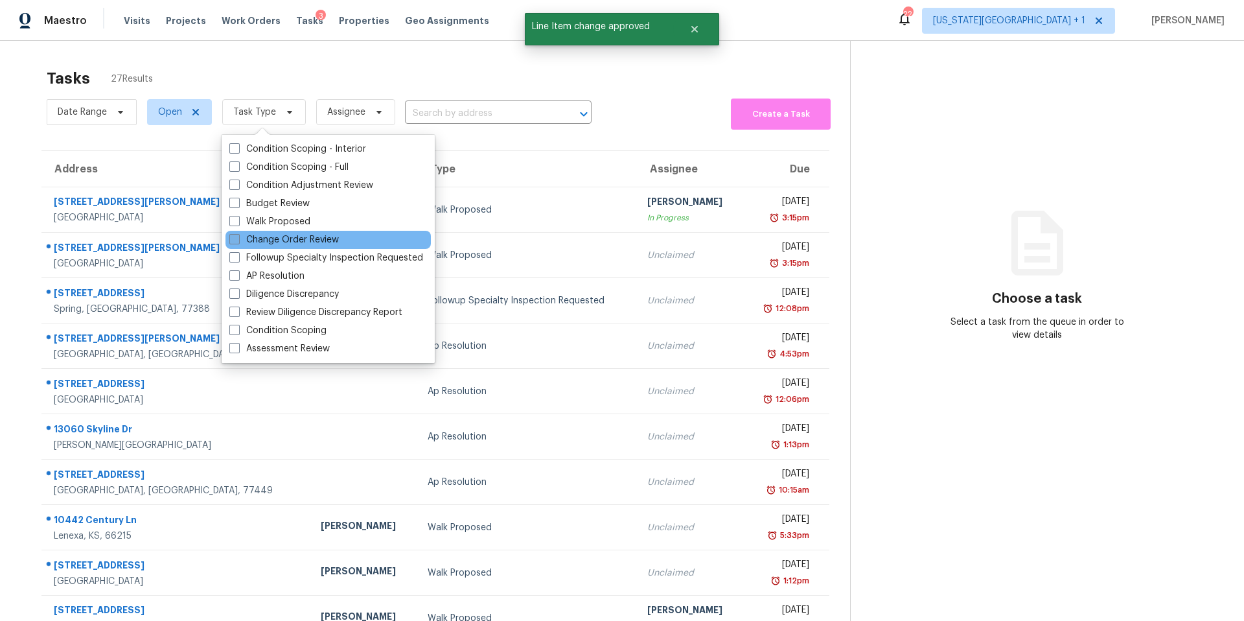
click at [262, 240] on label "Change Order Review" at bounding box center [283, 239] width 109 height 13
click at [238, 240] on input "Change Order Review" at bounding box center [233, 237] width 8 height 8
checkbox input "true"
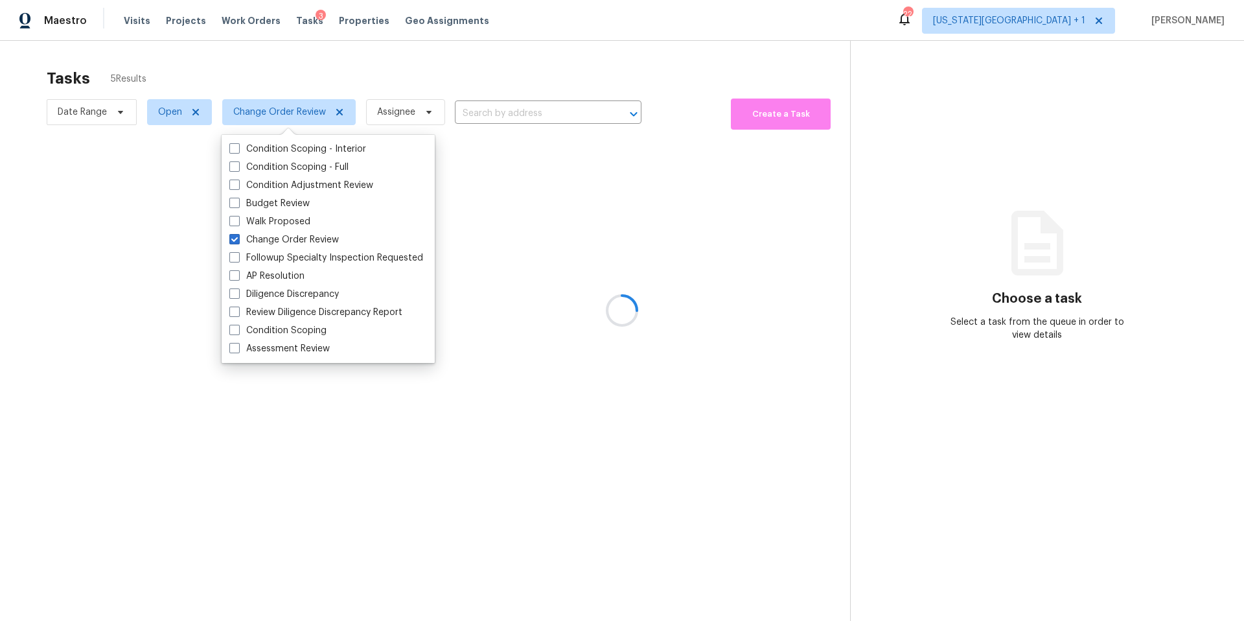
click at [275, 71] on div at bounding box center [622, 310] width 1244 height 621
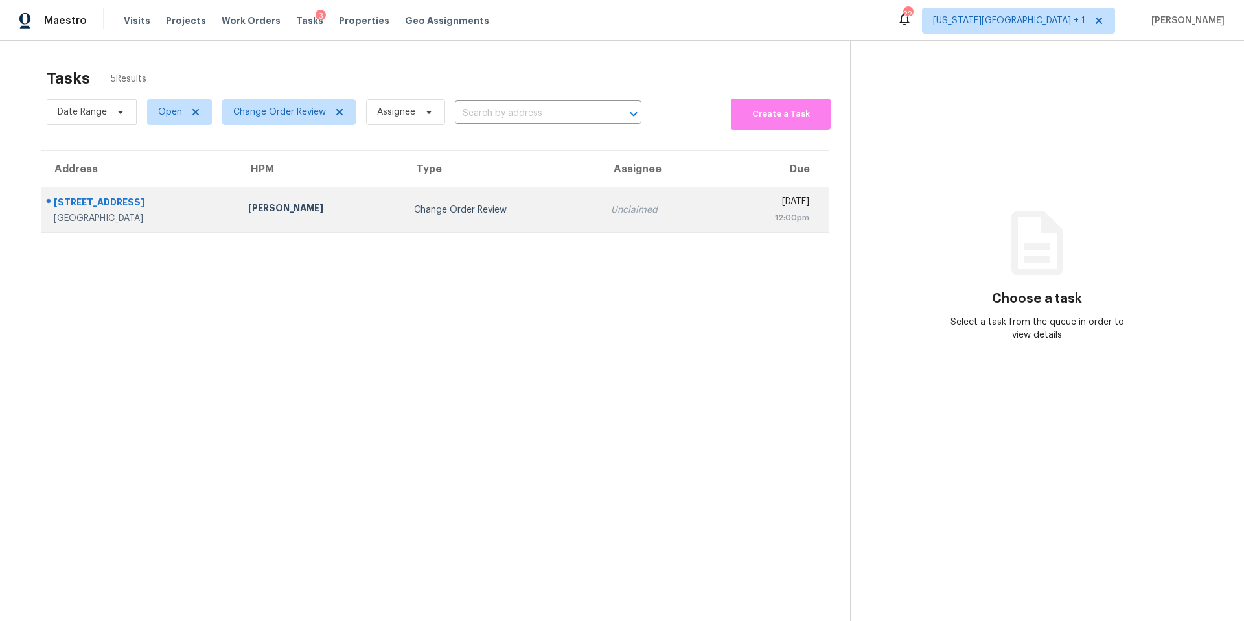
click at [298, 212] on div "[PERSON_NAME]" at bounding box center [320, 209] width 145 height 16
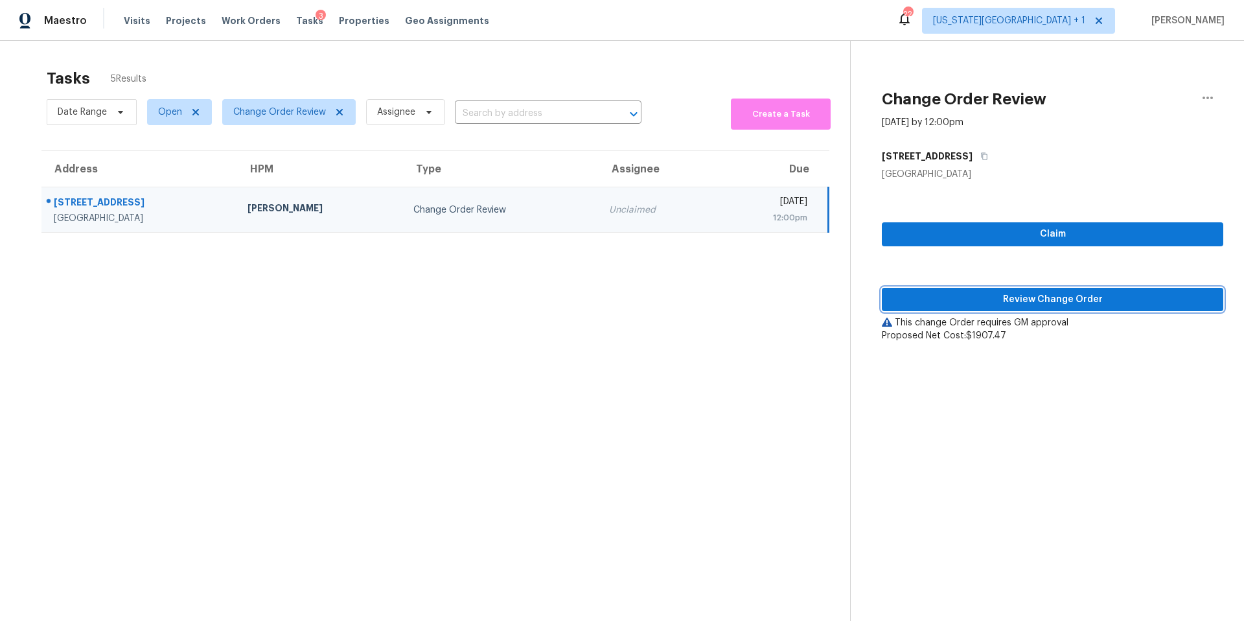
click at [934, 290] on button "Review Change Order" at bounding box center [1052, 300] width 341 height 24
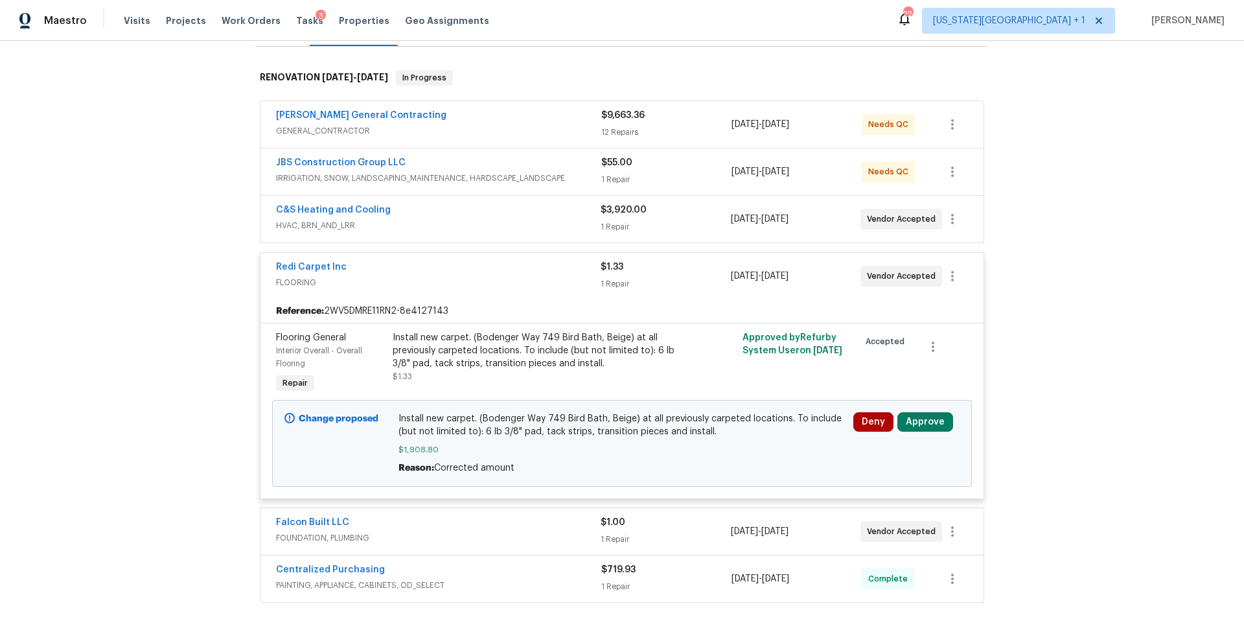
scroll to position [205, 0]
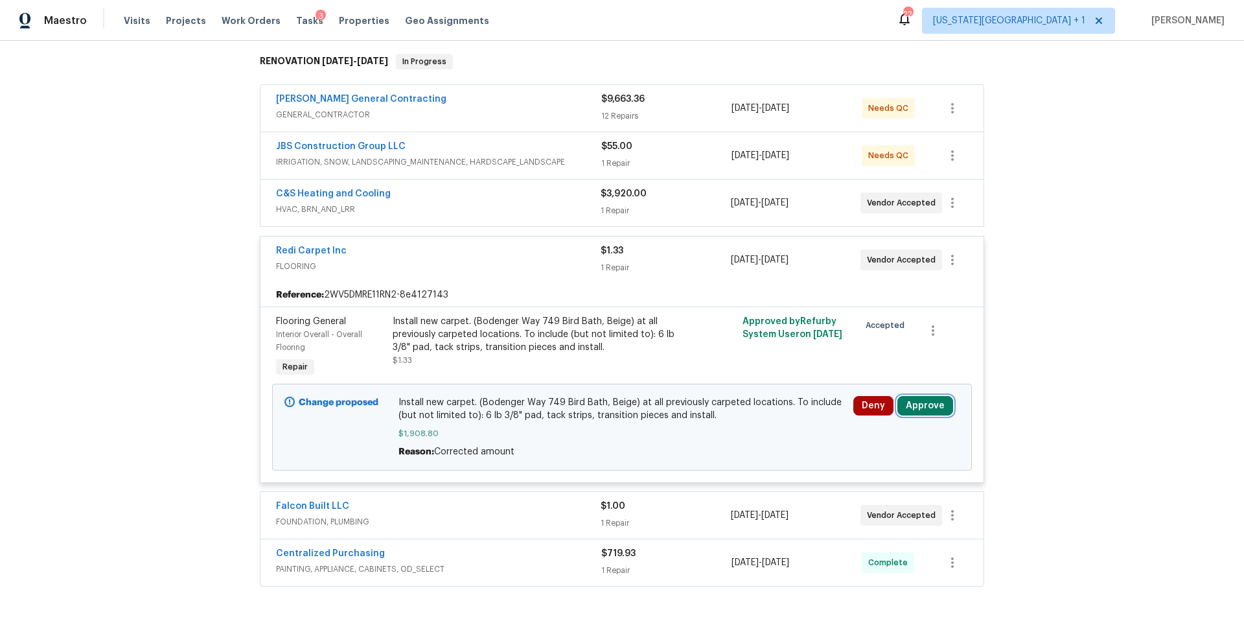
click at [909, 407] on button "Approve" at bounding box center [925, 405] width 56 height 19
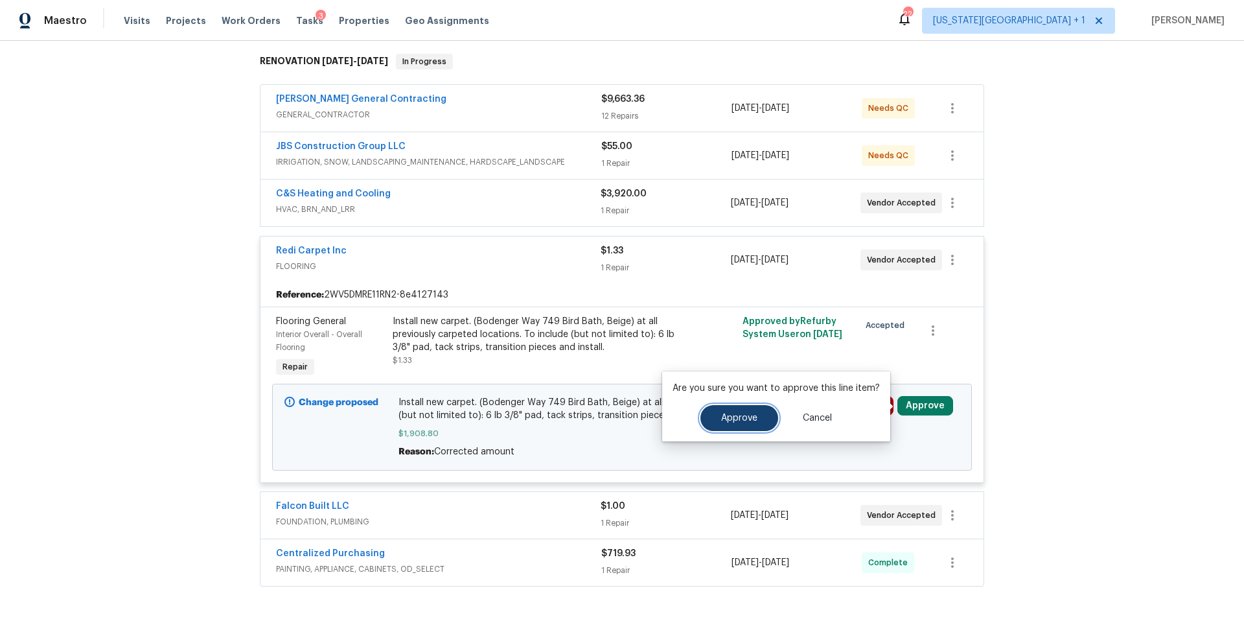
click at [751, 423] on button "Approve" at bounding box center [739, 418] width 78 height 26
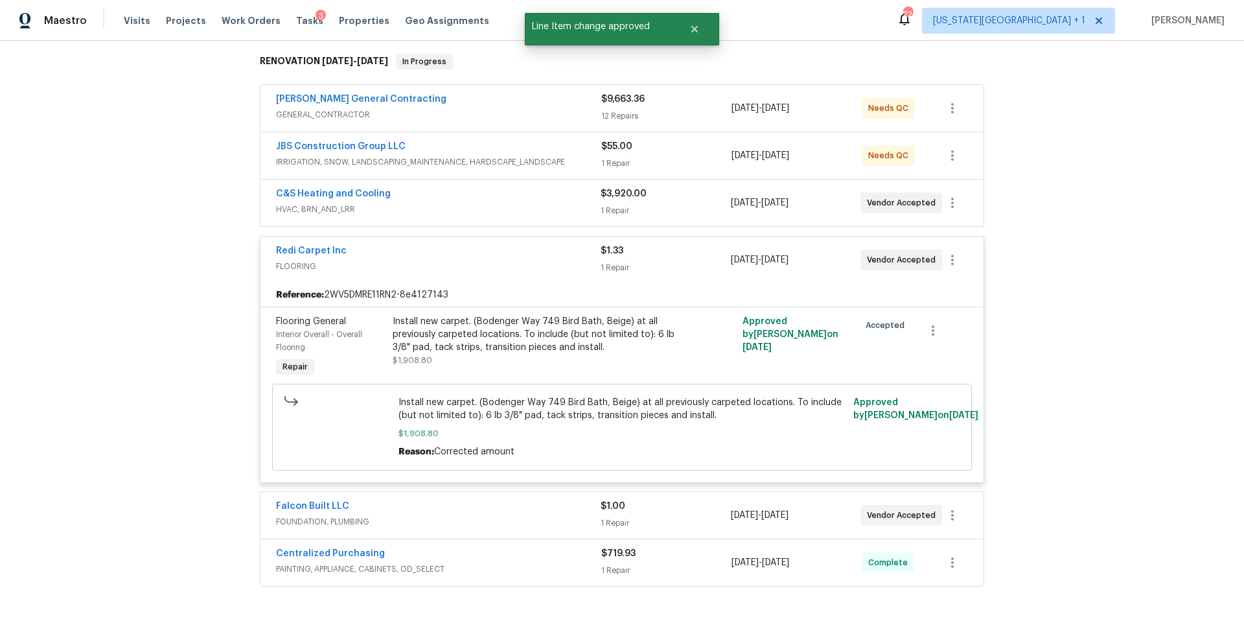
scroll to position [0, 0]
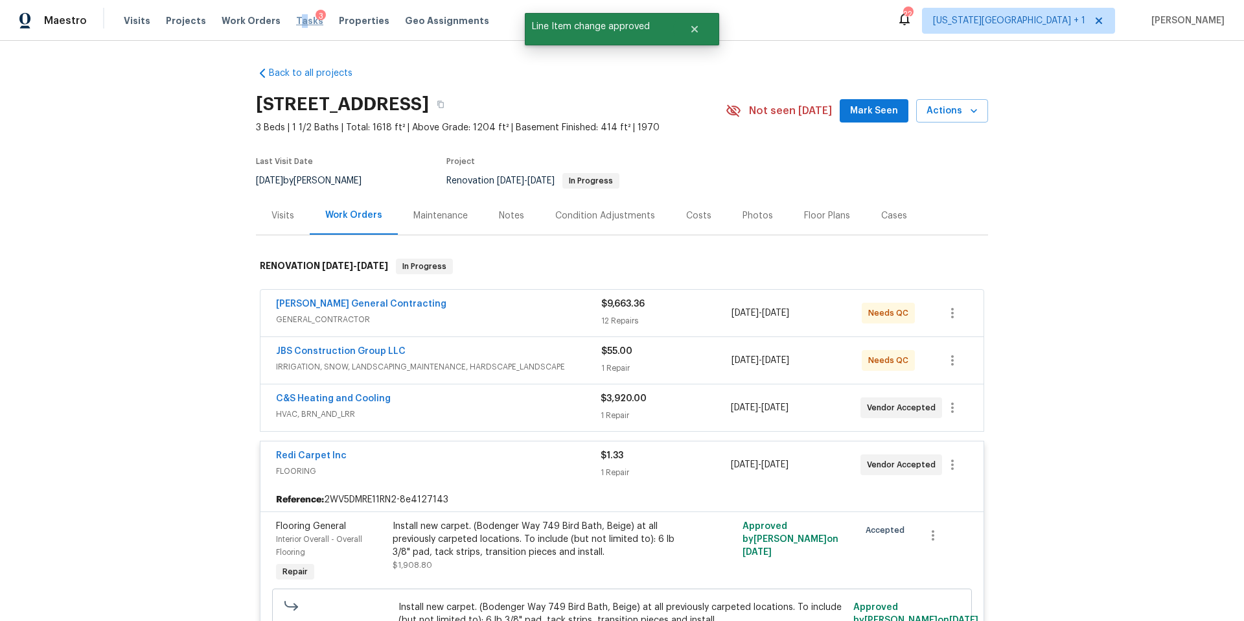
click at [296, 22] on span "Tasks" at bounding box center [309, 20] width 27 height 9
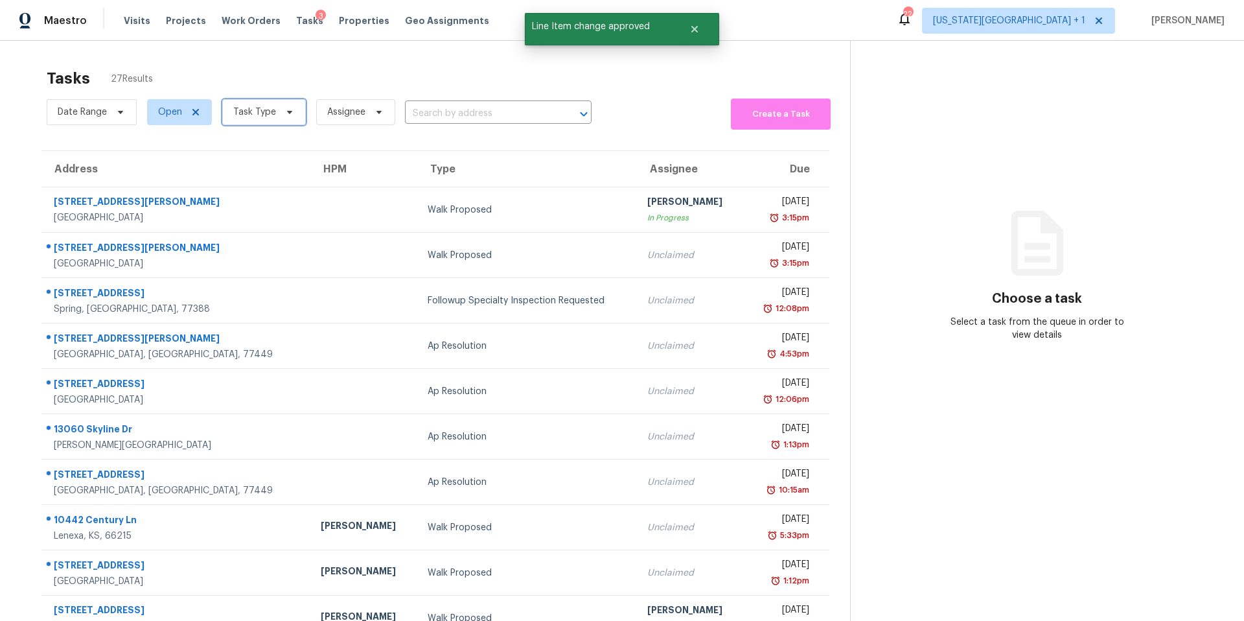
click at [266, 115] on span "Task Type" at bounding box center [254, 112] width 43 height 13
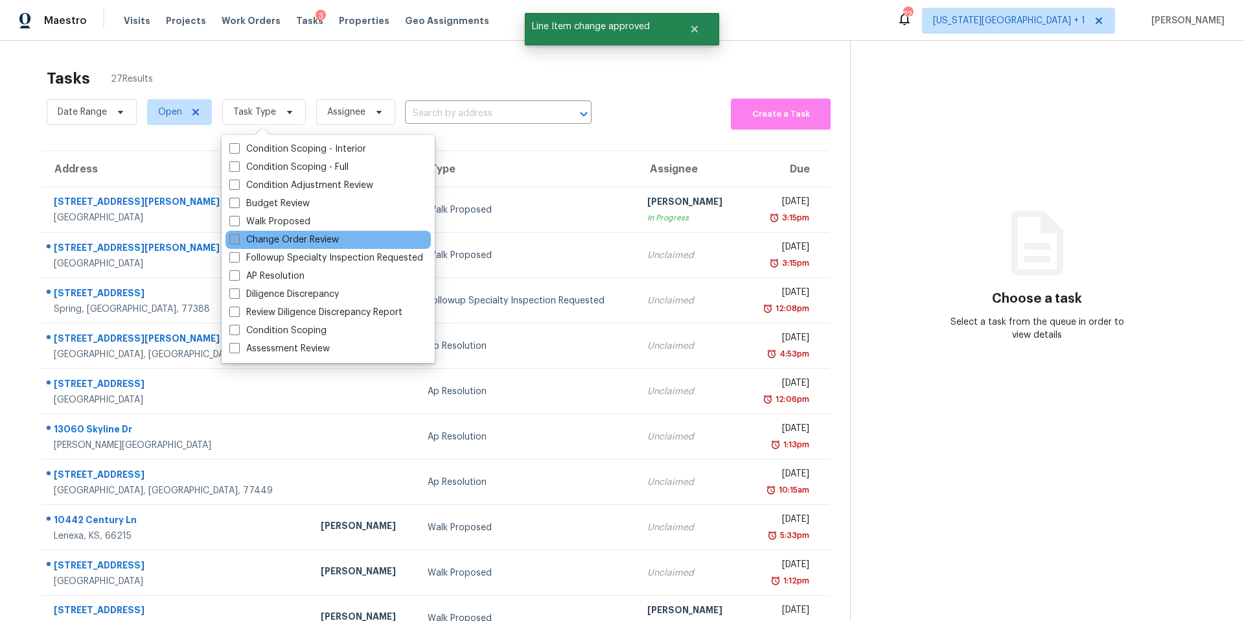
click at [258, 242] on label "Change Order Review" at bounding box center [283, 239] width 109 height 13
click at [238, 242] on input "Change Order Review" at bounding box center [233, 237] width 8 height 8
checkbox input "true"
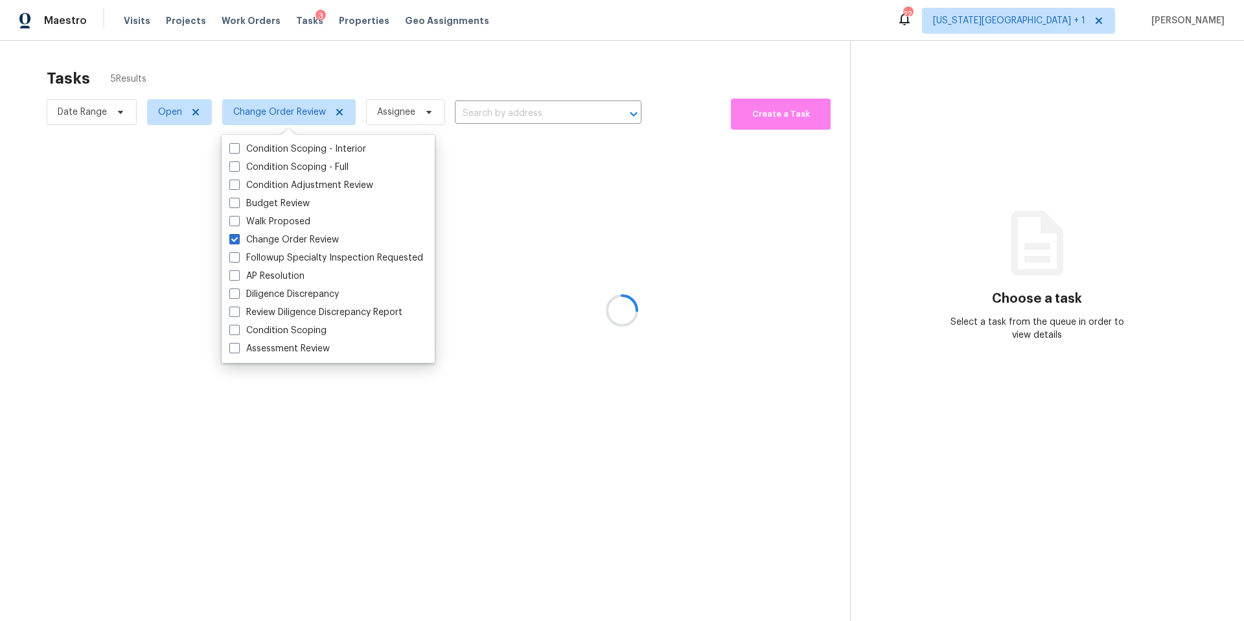
click at [259, 56] on div at bounding box center [622, 310] width 1244 height 621
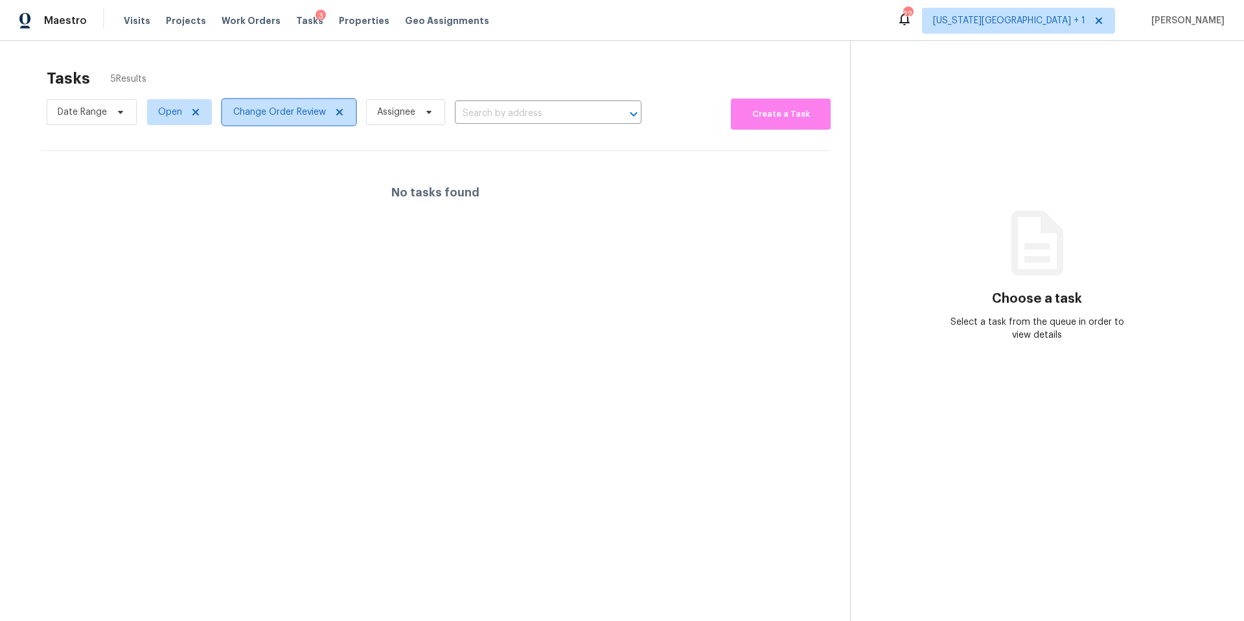
click at [259, 114] on span "Change Order Review" at bounding box center [279, 112] width 93 height 13
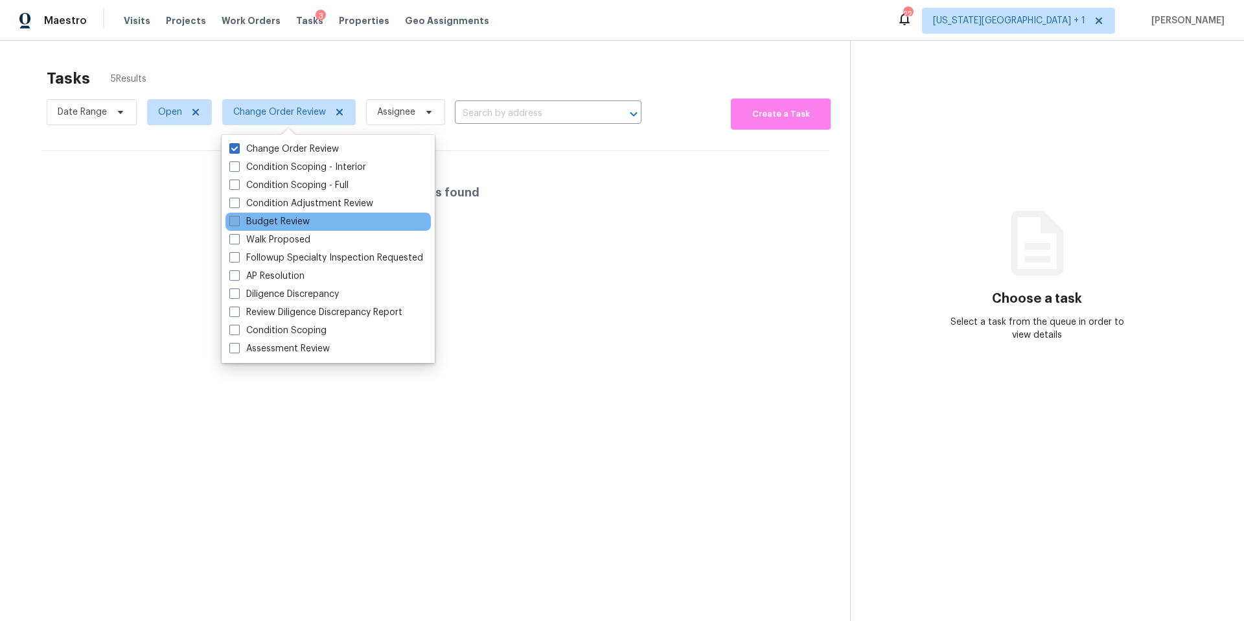
click at [255, 227] on label "Budget Review" at bounding box center [269, 221] width 80 height 13
click at [238, 224] on input "Budget Review" at bounding box center [233, 219] width 8 height 8
checkbox input "true"
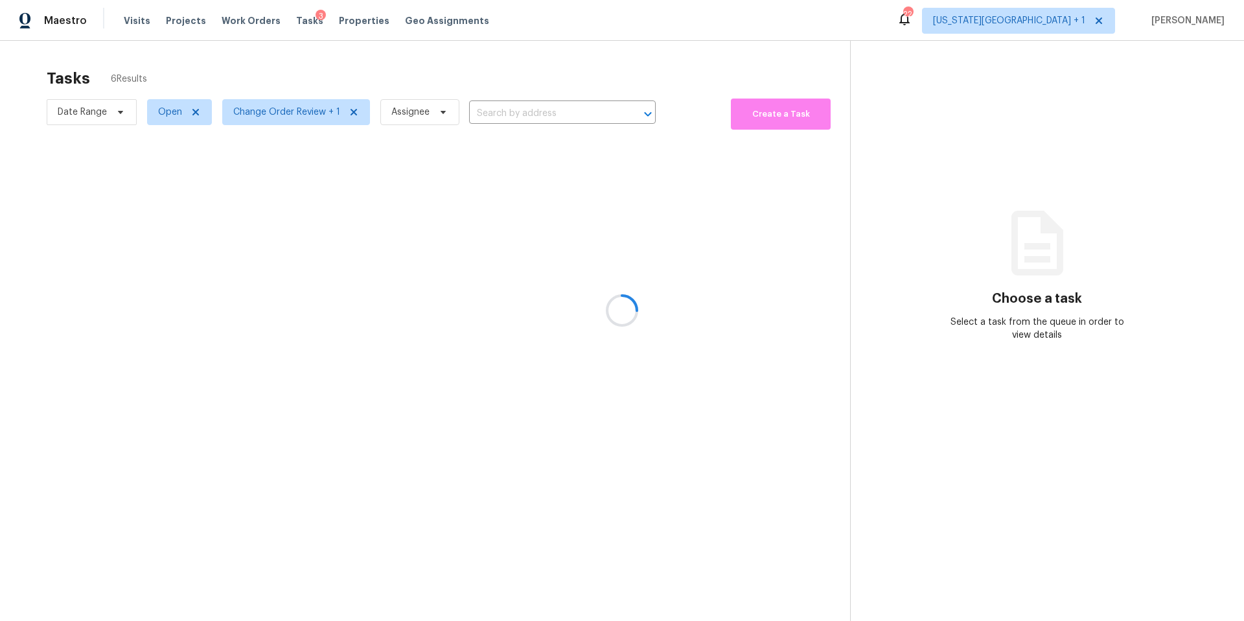
click at [270, 63] on div at bounding box center [622, 310] width 1244 height 621
